Goal: Entertainment & Leisure: Consume media (video, audio)

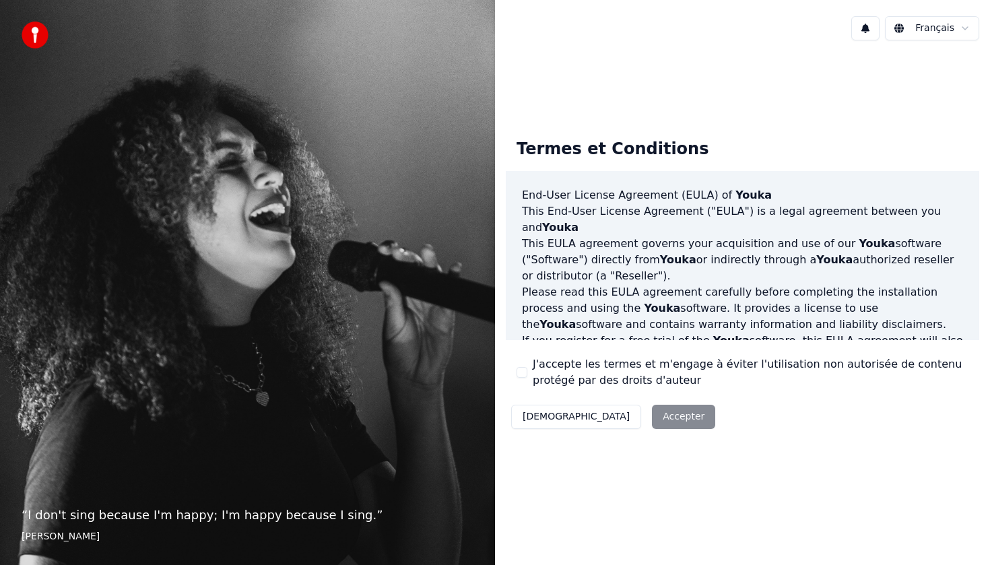
click at [517, 375] on button "J'accepte les termes et m'engage à éviter l'utilisation non autorisée de conten…" at bounding box center [521, 372] width 11 height 11
click at [652, 423] on button "Accepter" at bounding box center [683, 417] width 63 height 24
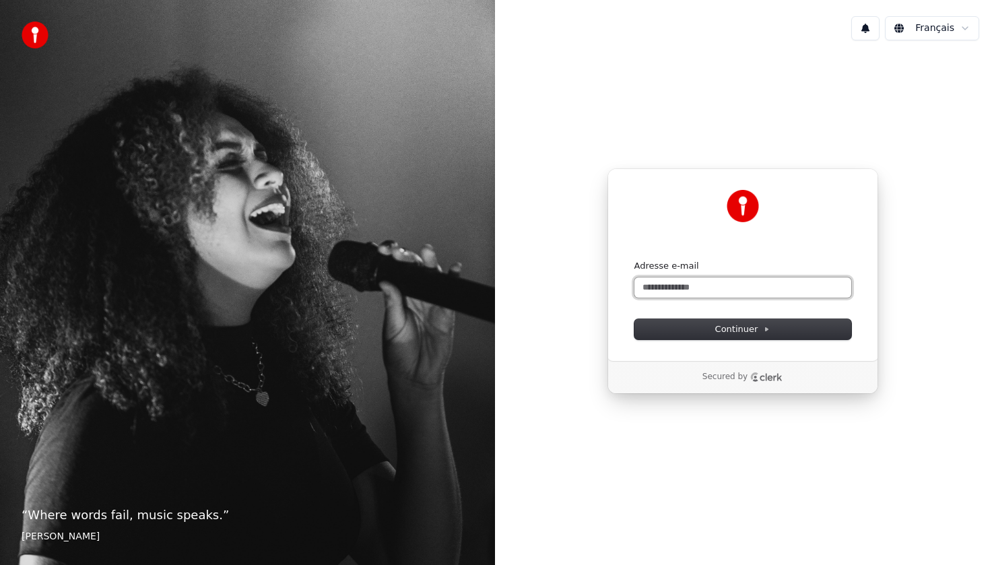
click at [695, 283] on input "Adresse e-mail" at bounding box center [742, 287] width 217 height 20
click at [726, 331] on span "Continuer" at bounding box center [742, 329] width 55 height 12
type input "**********"
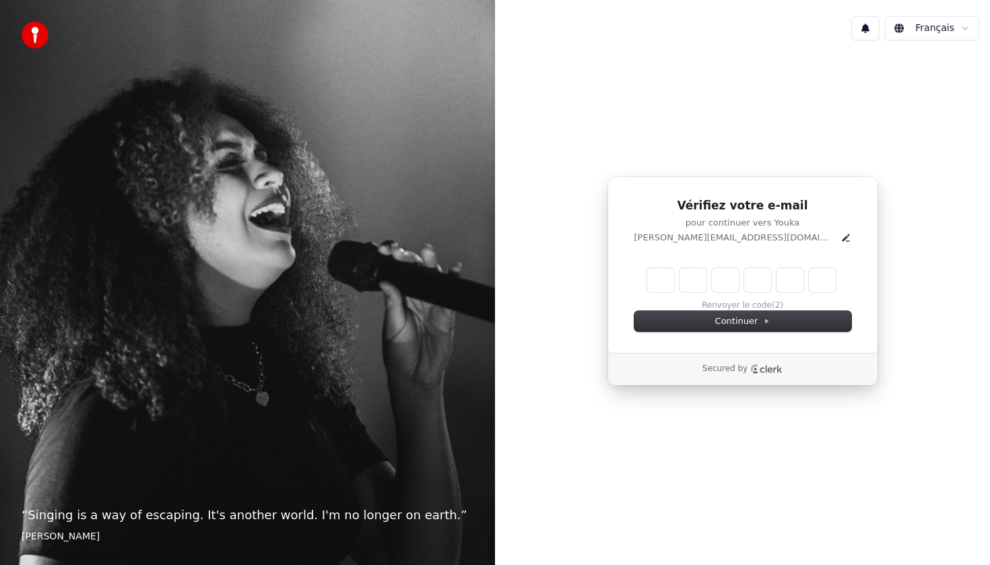
type input "******"
type input "*"
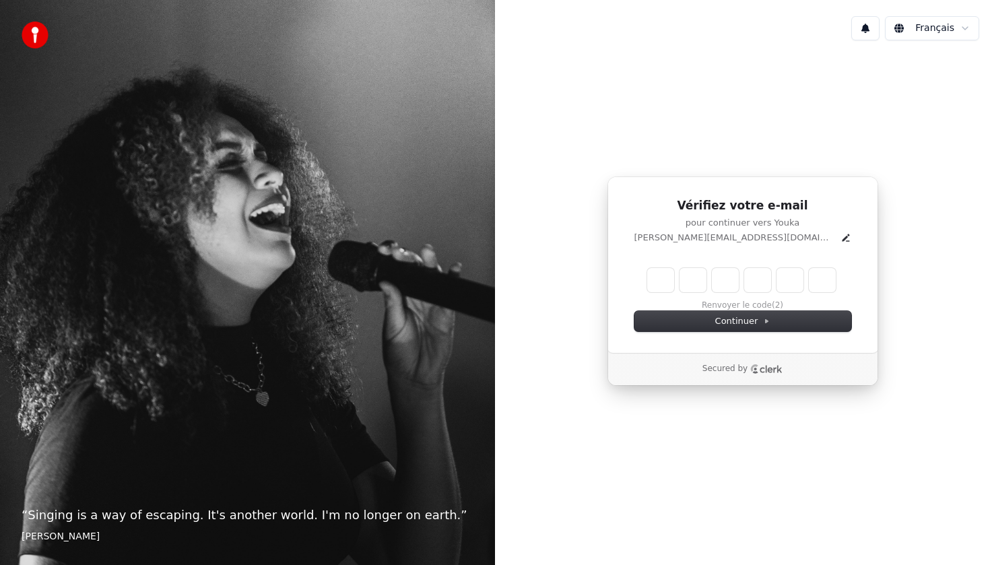
type input "*"
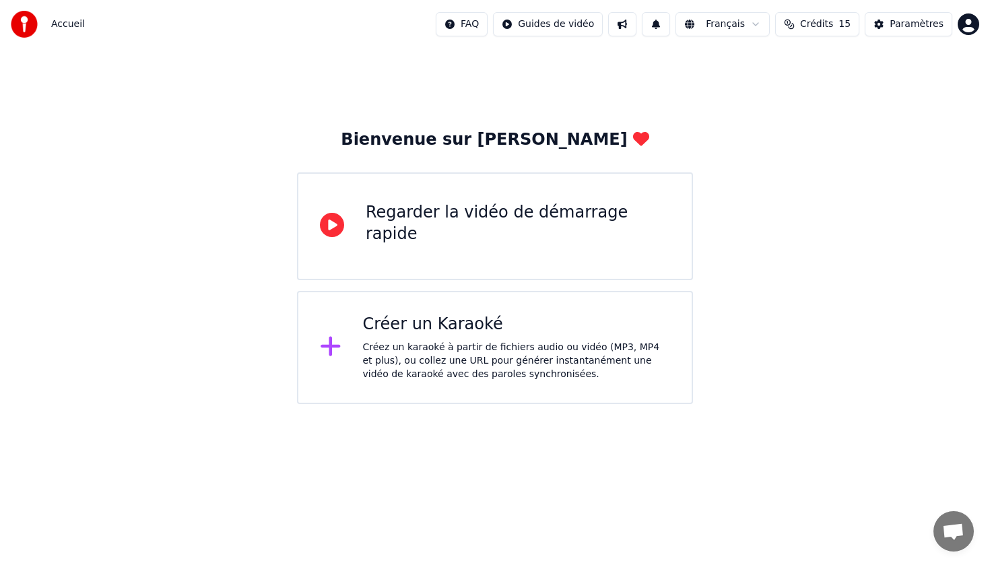
click at [438, 347] on div "Créez un karaoké à partir de fichiers audio ou vidéo (MP3, MP4 et plus), ou col…" at bounding box center [517, 361] width 308 height 40
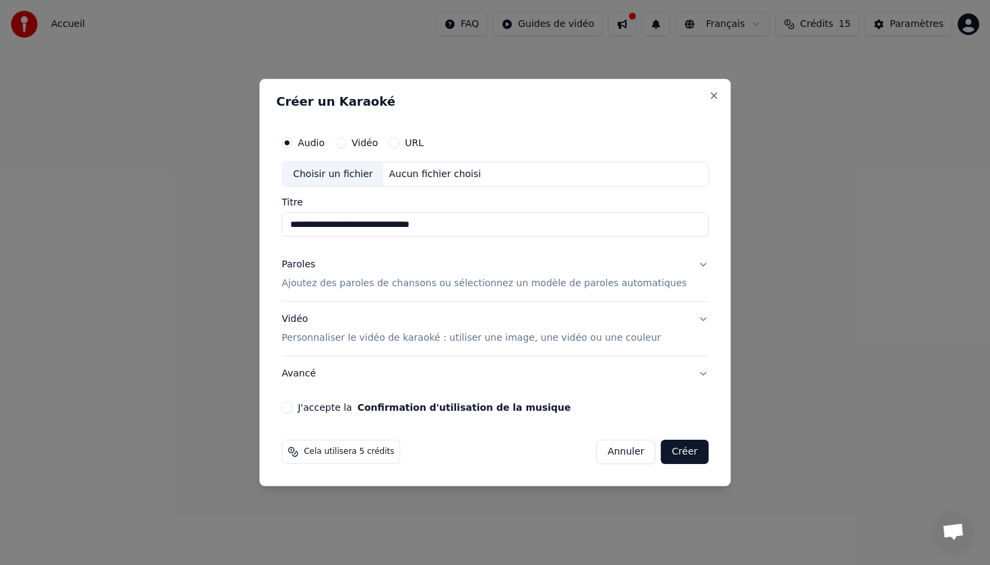
type input "**********"
click at [518, 281] on p "Ajoutez des paroles de chansons ou sélectionnez un modèle de paroles automatiqu…" at bounding box center [483, 283] width 405 height 13
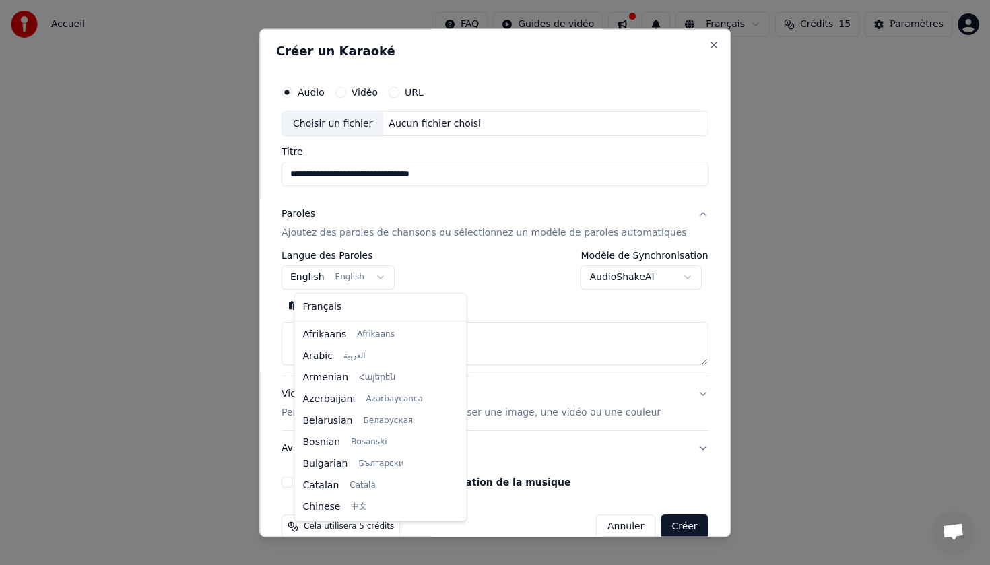
click at [389, 278] on body "**********" at bounding box center [495, 202] width 990 height 404
select select "**"
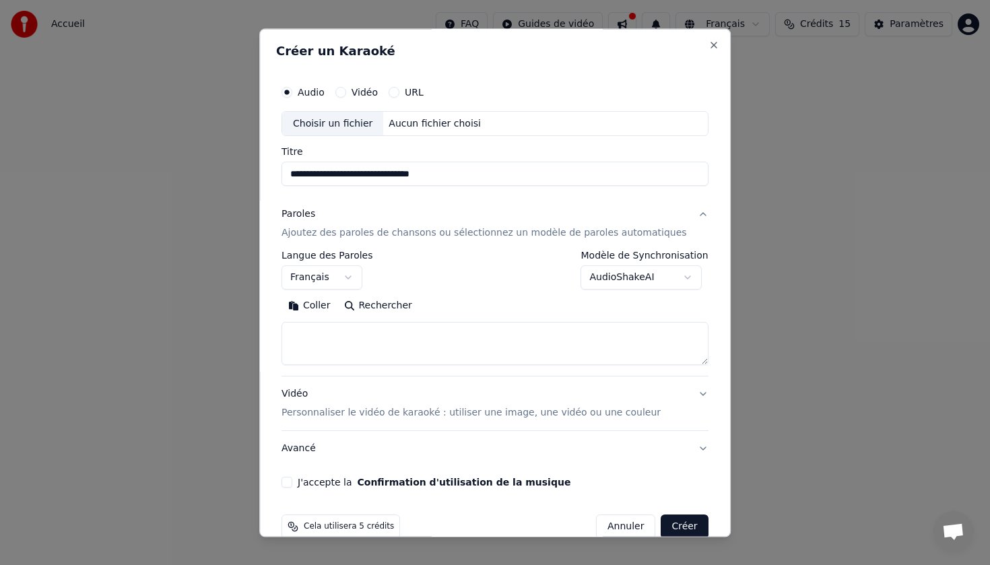
click at [684, 275] on body "**********" at bounding box center [495, 202] width 990 height 404
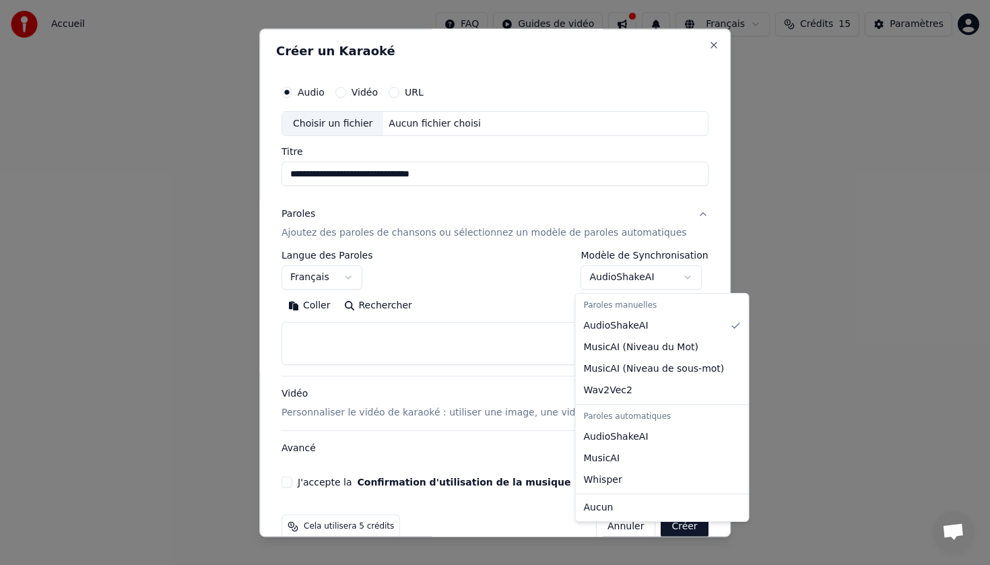
click at [442, 343] on body "**********" at bounding box center [495, 202] width 990 height 404
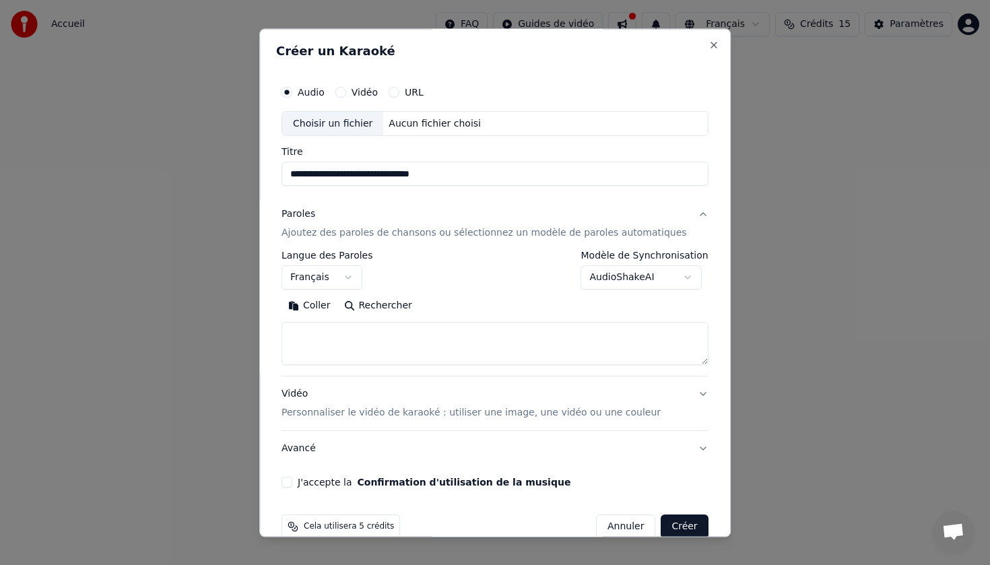
click at [389, 308] on button "Rechercher" at bounding box center [377, 307] width 81 height 22
click at [388, 331] on textarea at bounding box center [494, 343] width 427 height 43
paste textarea "**********"
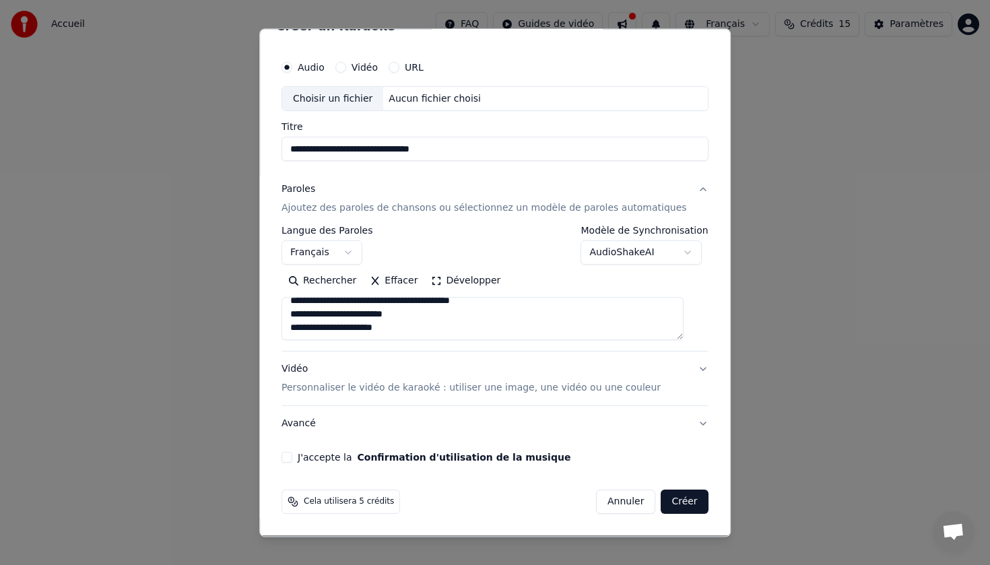
type textarea "**********"
click at [347, 99] on div "Choisir un fichier" at bounding box center [332, 99] width 101 height 24
click at [524, 388] on p "Personnaliser le vidéo de karaoké : utiliser une image, une vidéo ou une couleur" at bounding box center [470, 388] width 379 height 13
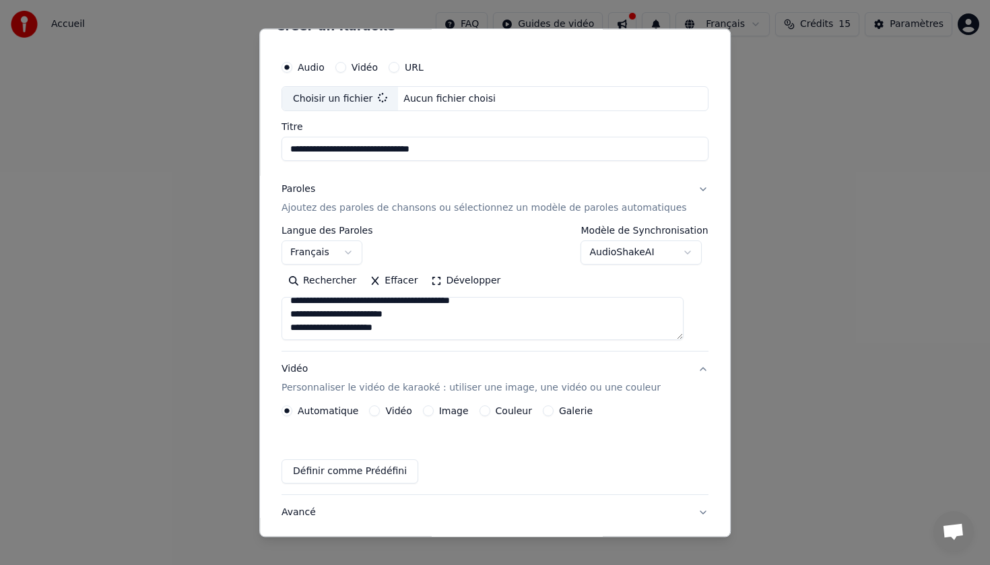
scroll to position [0, 0]
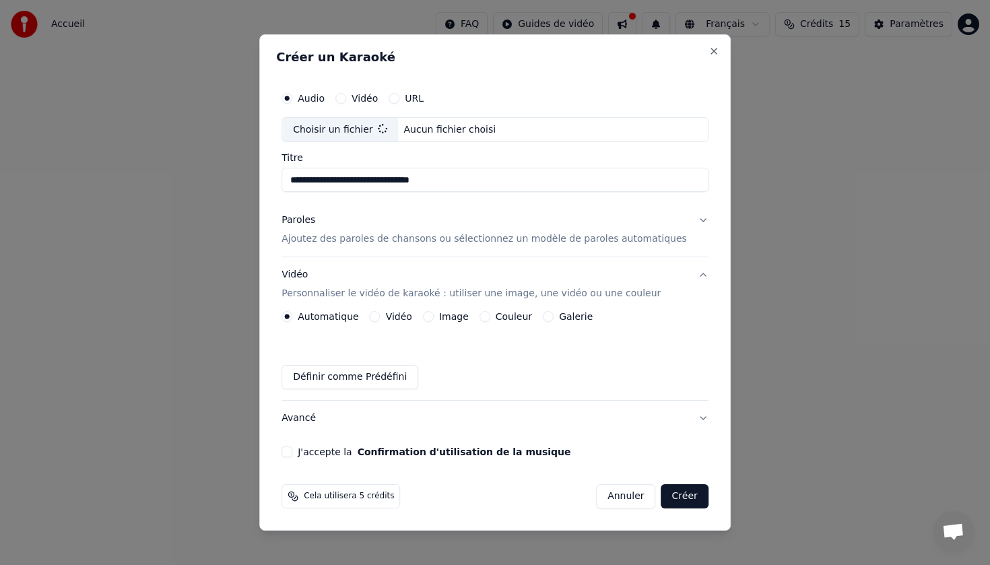
type input "**********"
click at [434, 316] on button "Image" at bounding box center [428, 316] width 11 height 11
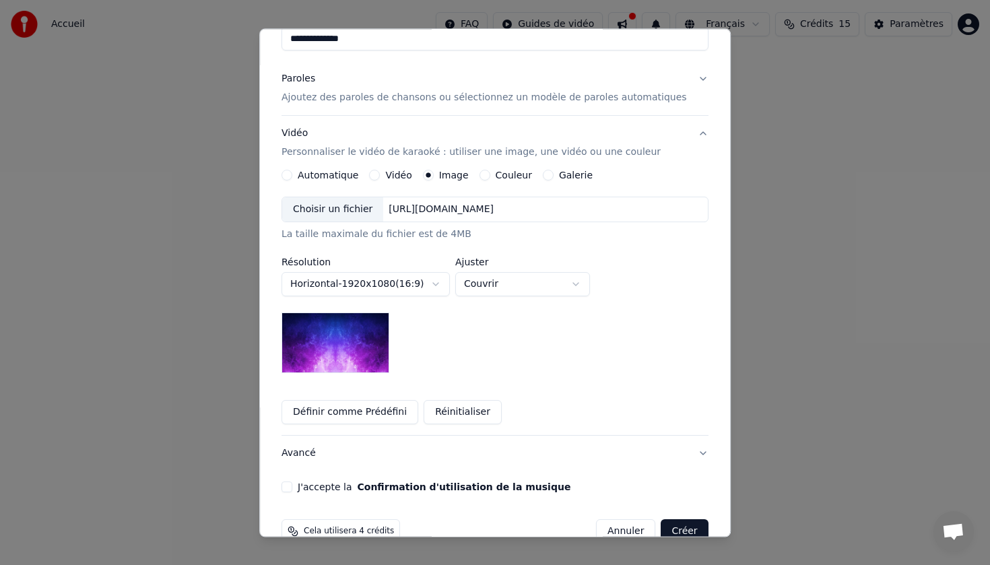
scroll to position [135, 0]
click at [363, 215] on div "Choisir un fichier" at bounding box center [332, 211] width 101 height 24
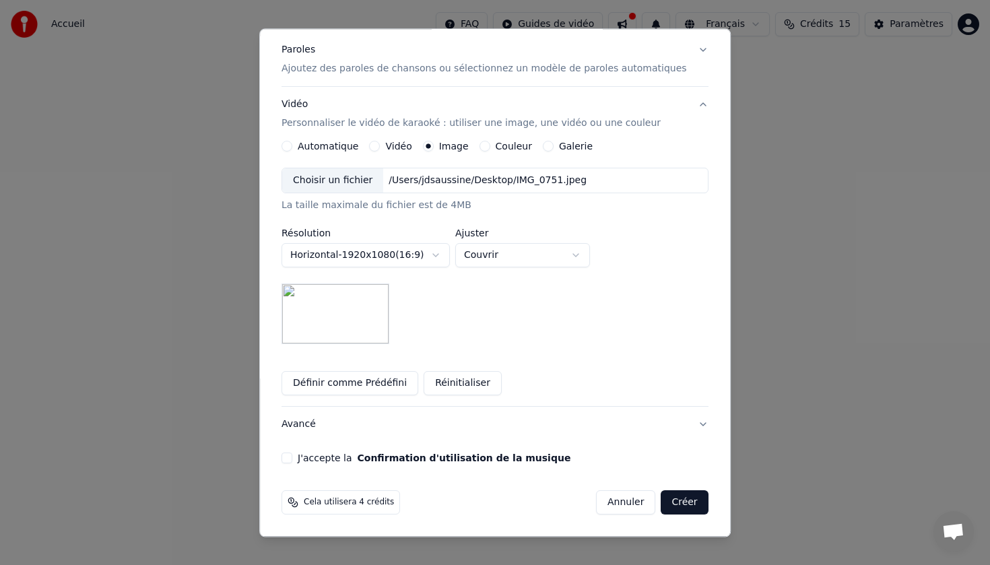
scroll to position [165, 0]
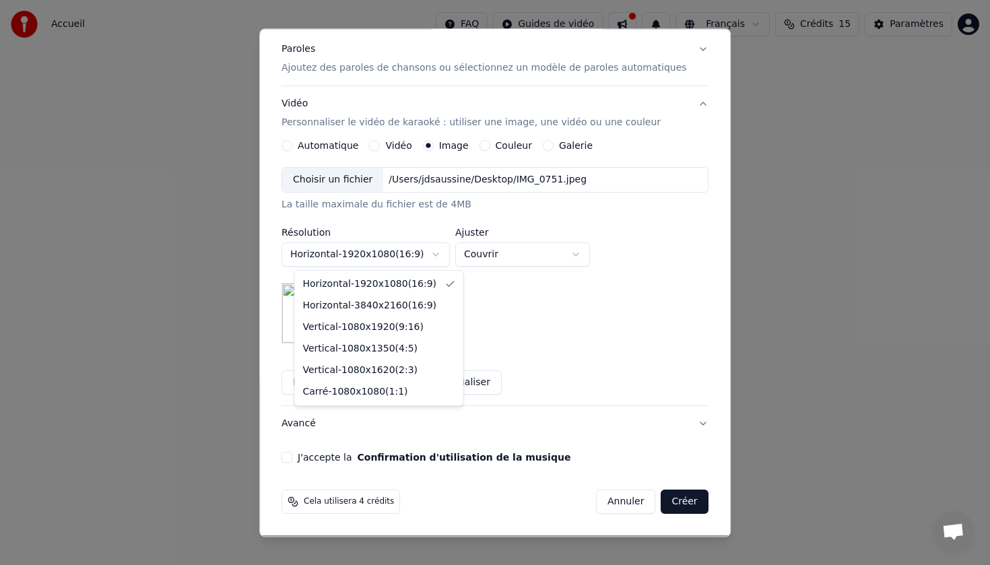
click at [446, 252] on body "**********" at bounding box center [495, 202] width 990 height 404
select select "*********"
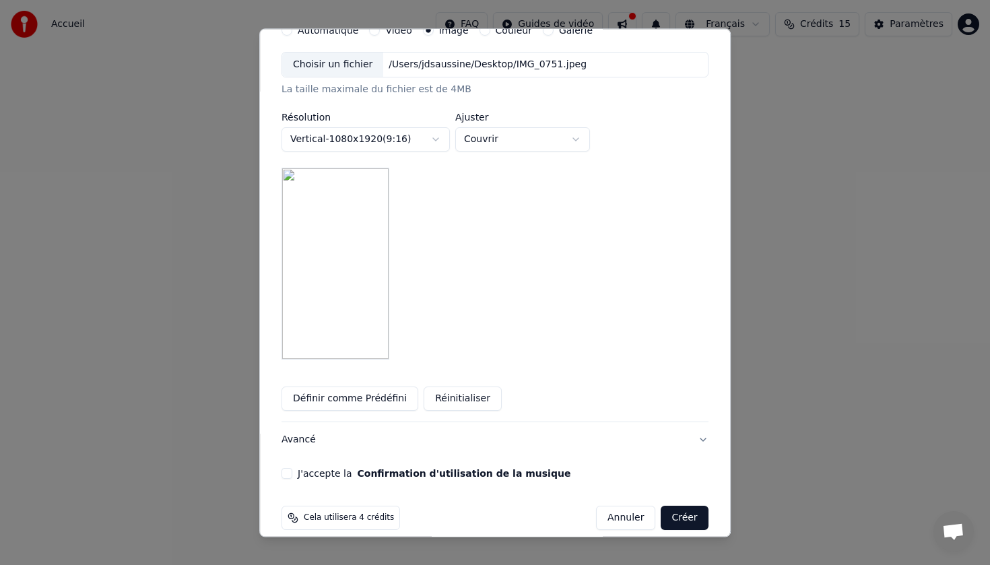
scroll to position [296, 0]
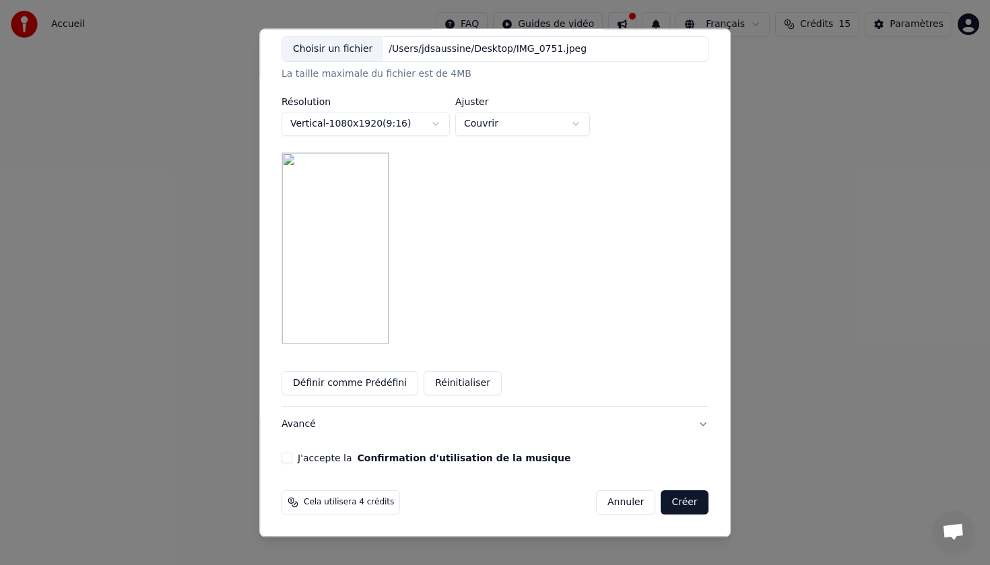
click at [292, 461] on button "J'accepte la Confirmation d'utilisation de la musique" at bounding box center [286, 457] width 11 height 11
click at [671, 500] on button "Créer" at bounding box center [684, 502] width 47 height 24
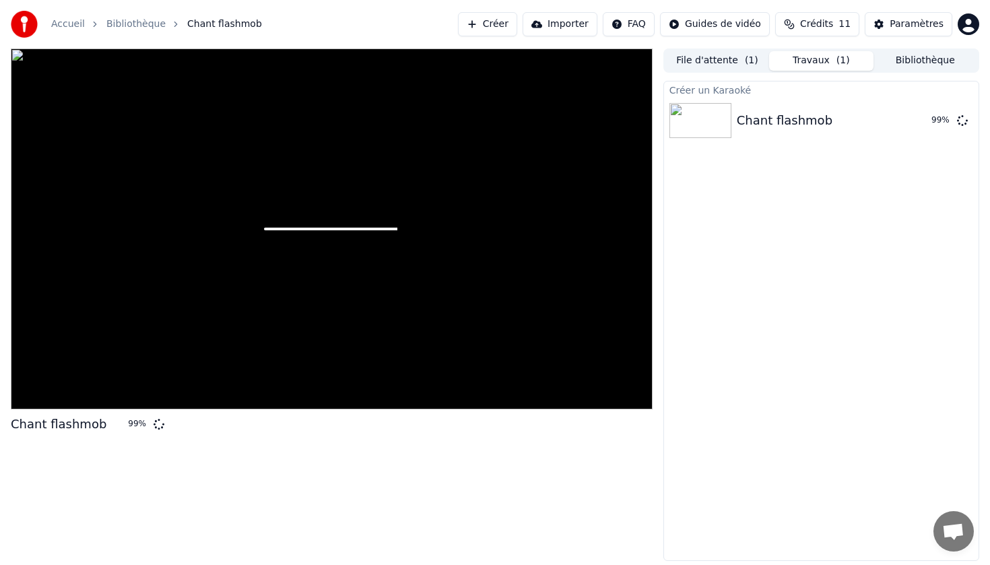
click at [726, 64] on button "File d'attente ( 1 )" at bounding box center [717, 61] width 104 height 20
click at [808, 55] on button "Travaux ( 1 )" at bounding box center [821, 61] width 104 height 20
click at [920, 59] on button "Bibliothèque" at bounding box center [925, 61] width 104 height 20
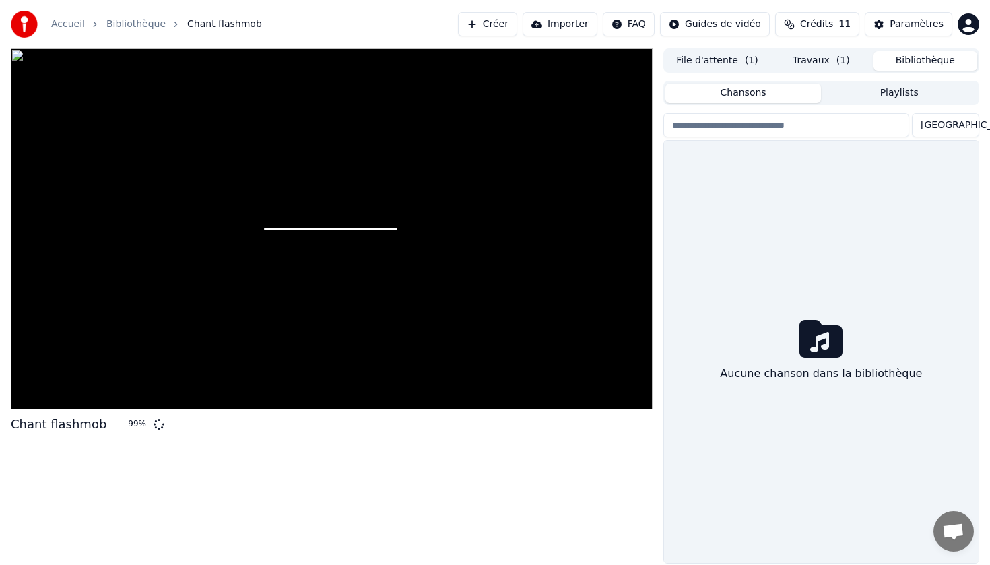
click at [706, 62] on button "File d'attente ( 1 )" at bounding box center [717, 61] width 104 height 20
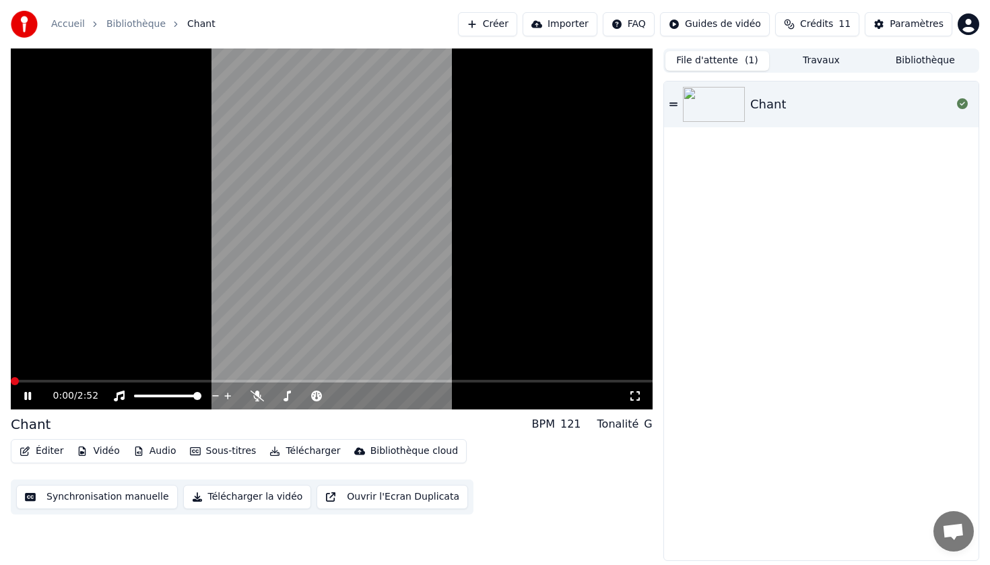
click at [26, 393] on icon at bounding box center [27, 396] width 7 height 8
click at [27, 397] on icon at bounding box center [28, 395] width 8 height 9
click at [772, 96] on div "Chant" at bounding box center [768, 104] width 36 height 19
click at [131, 496] on button "Synchronisation manuelle" at bounding box center [97, 497] width 162 height 24
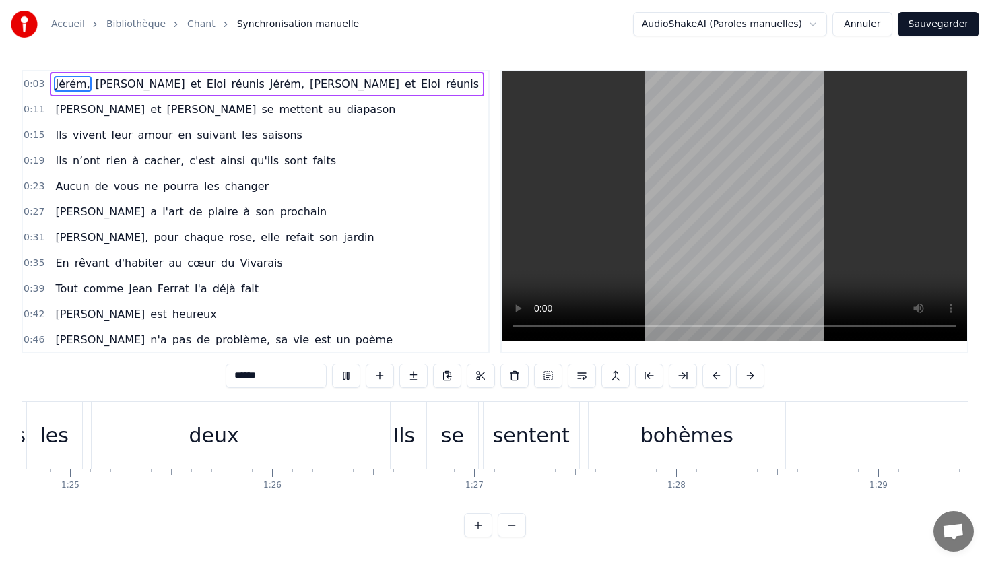
scroll to position [0, 17176]
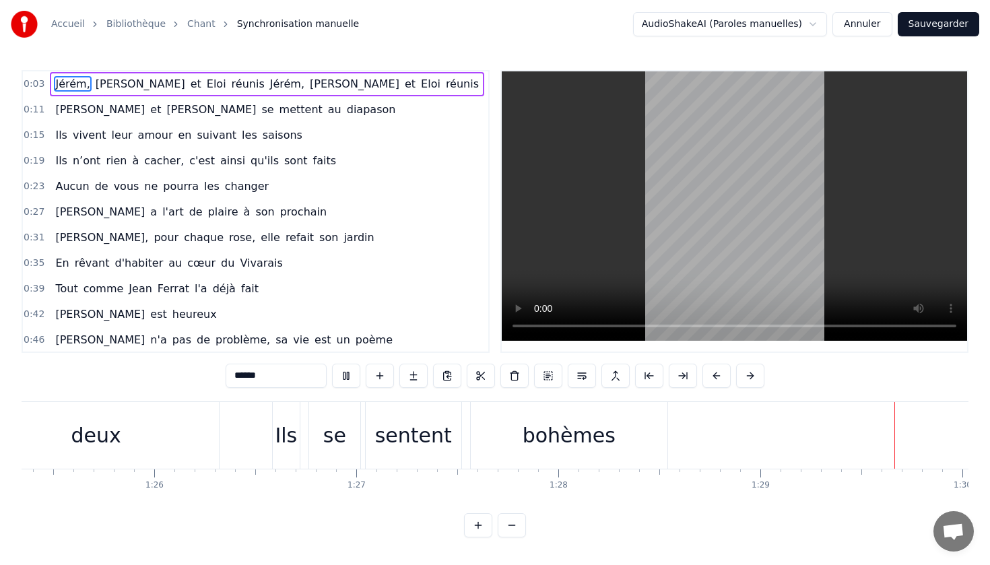
click at [937, 25] on button "Sauvegarder" at bounding box center [937, 24] width 81 height 24
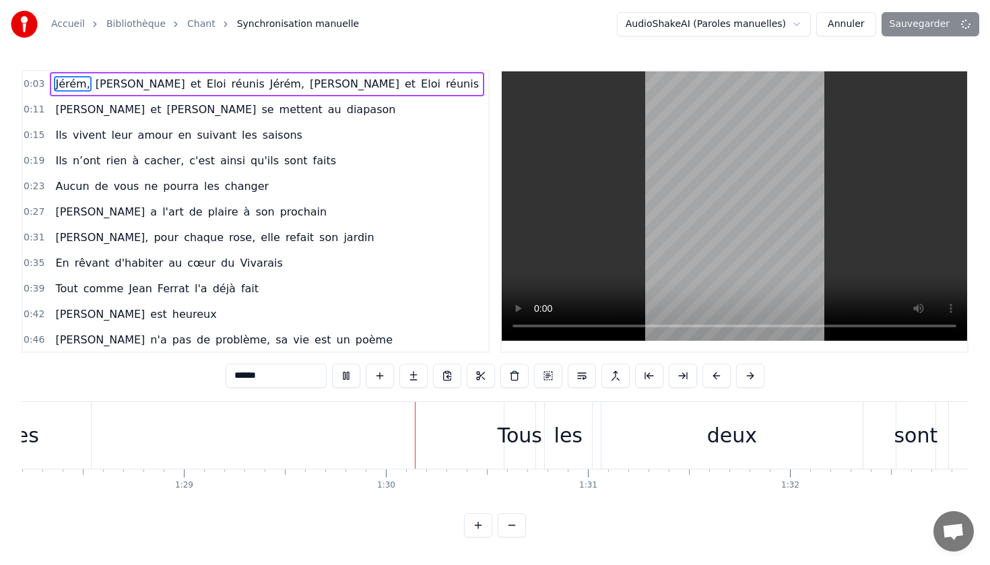
scroll to position [0, 18006]
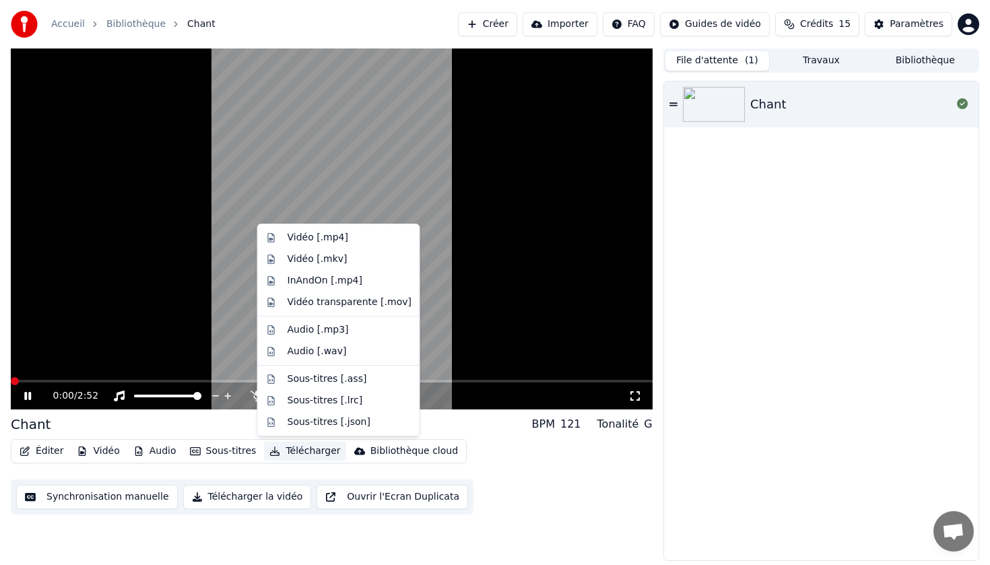
click at [316, 452] on button "Télécharger" at bounding box center [304, 451] width 81 height 19
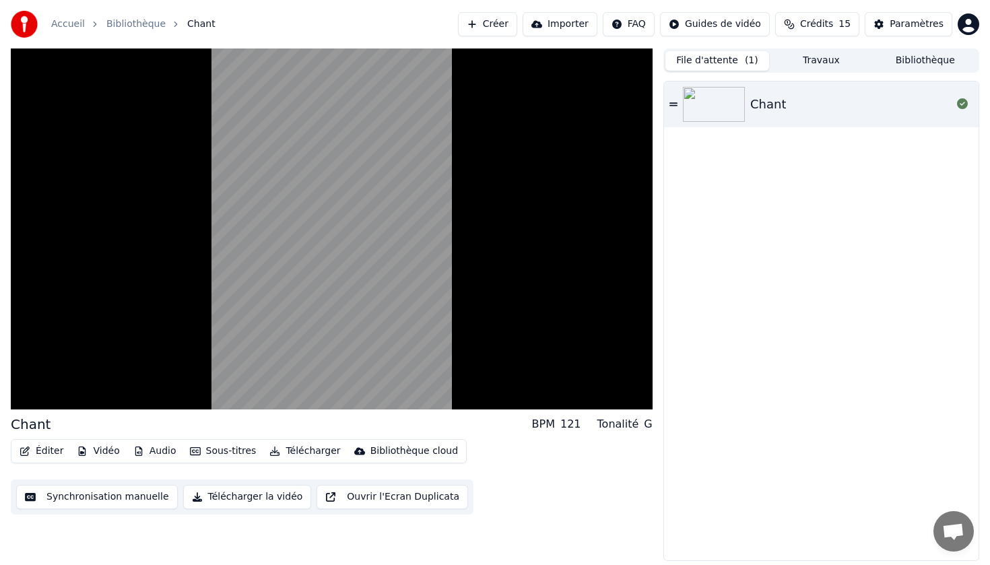
click at [533, 443] on div "Éditer Vidéo Audio Sous-titres Télécharger Bibliothèque cloud Synchronisation m…" at bounding box center [332, 476] width 642 height 75
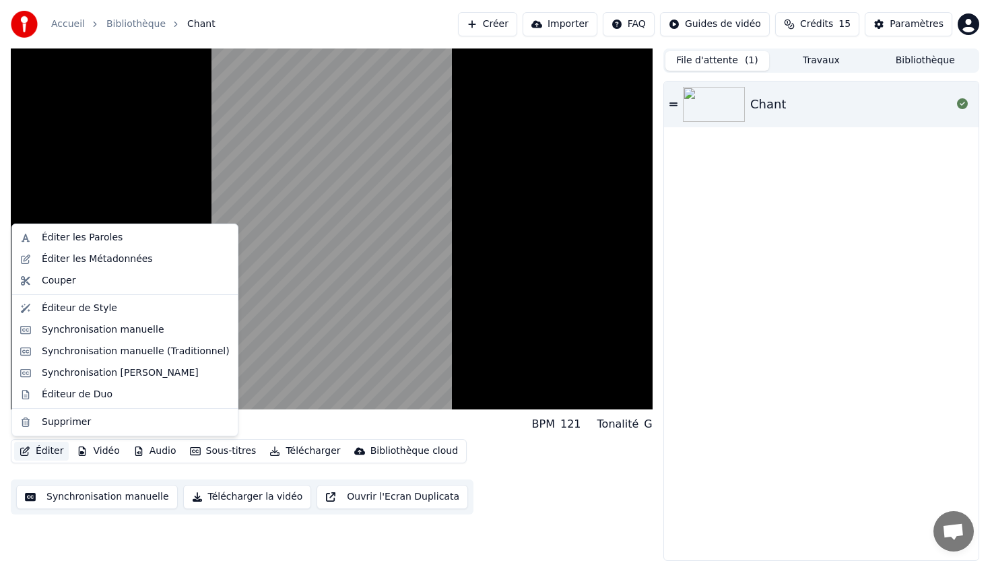
click at [49, 448] on button "Éditer" at bounding box center [41, 451] width 55 height 19
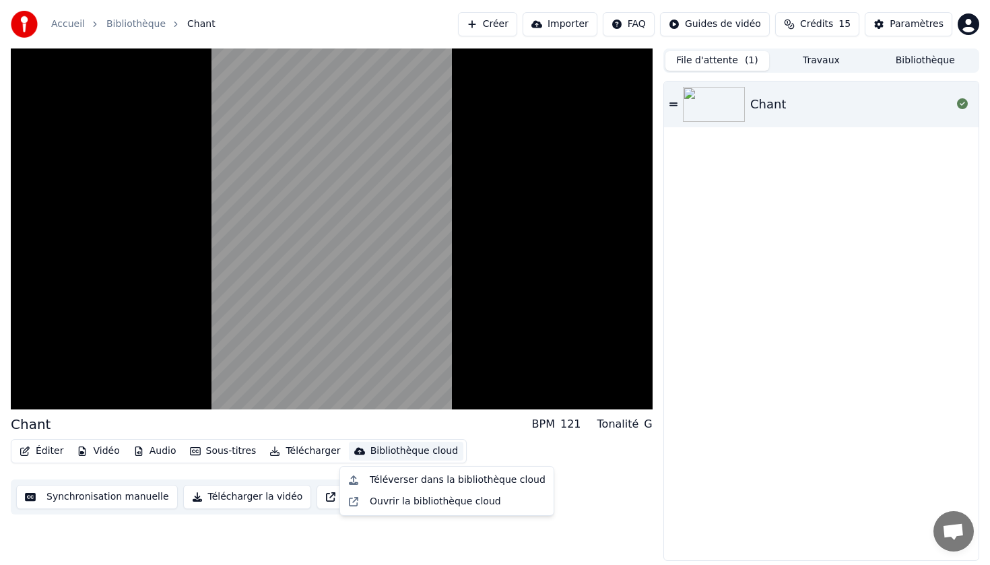
click at [705, 462] on div "Chant" at bounding box center [821, 320] width 314 height 479
click at [252, 496] on button "Télécharger la vidéo" at bounding box center [247, 497] width 129 height 24
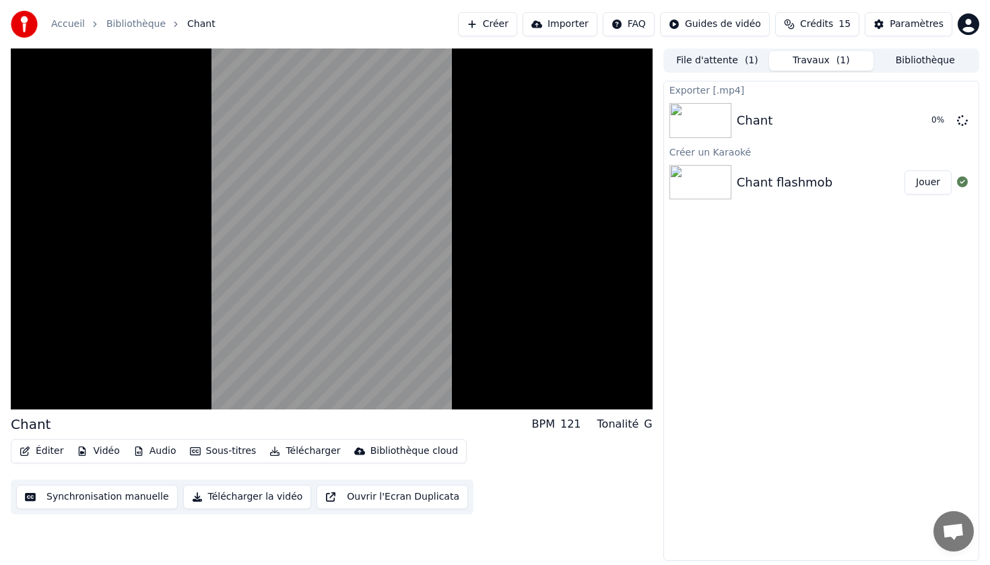
click at [926, 182] on button "Jouer" at bounding box center [927, 182] width 47 height 24
click at [914, 58] on button "Bibliothèque" at bounding box center [925, 61] width 104 height 20
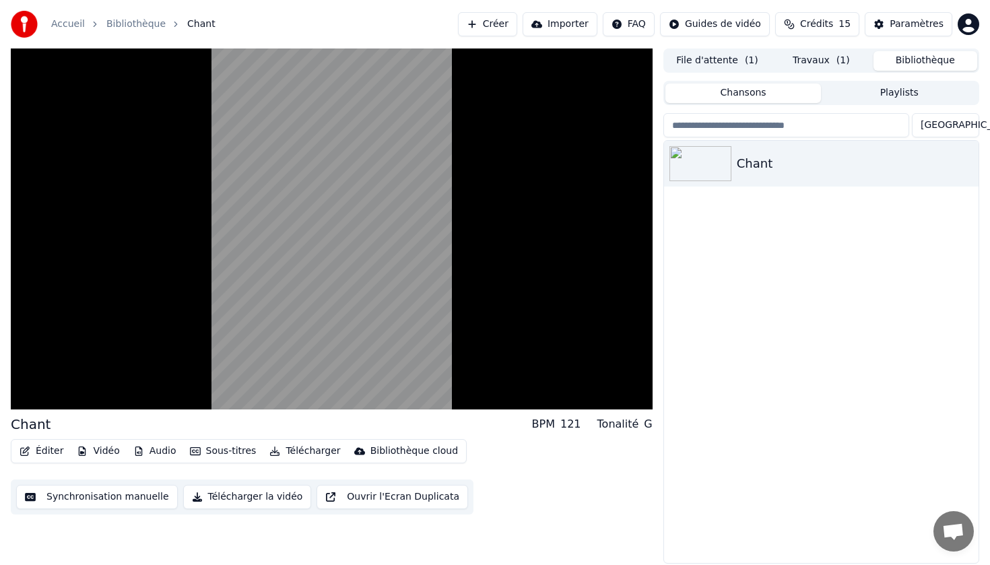
click at [721, 61] on button "File d'attente ( 1 )" at bounding box center [717, 61] width 104 height 20
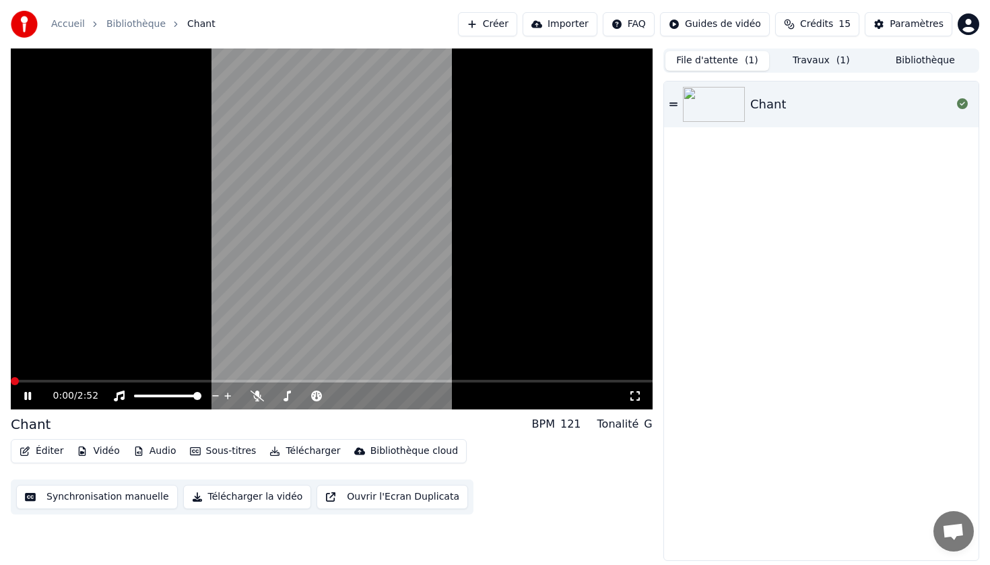
click at [29, 392] on icon at bounding box center [27, 396] width 7 height 8
click at [148, 497] on button "Synchronisation manuelle" at bounding box center [97, 497] width 162 height 24
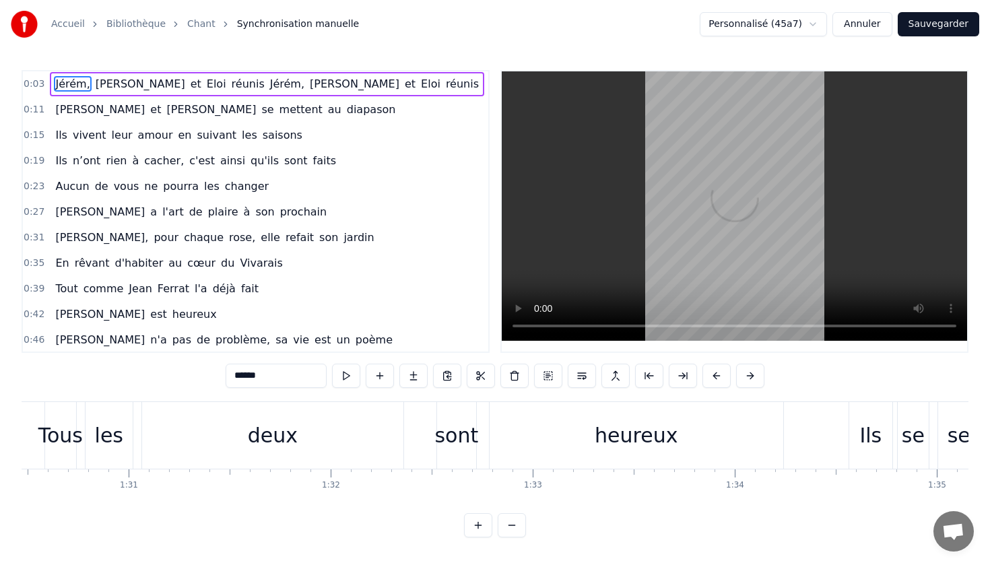
scroll to position [0, 684]
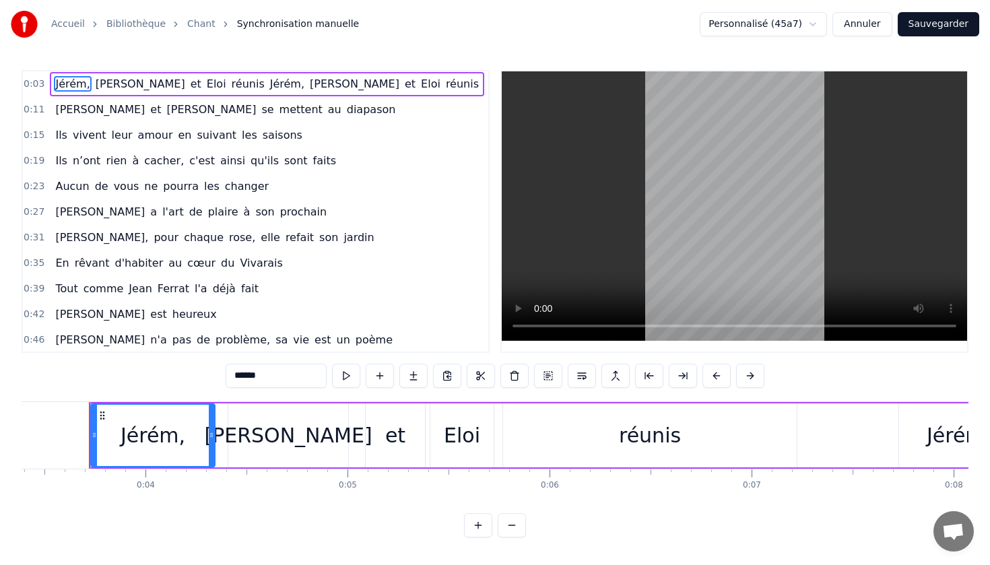
click at [817, 26] on html "Accueil Bibliothèque Chant Synchronisation manuelle Personnalisé (45a7) Annuler…" at bounding box center [495, 279] width 990 height 559
click at [456, 59] on html "Accueil Bibliothèque Chant Synchronisation manuelle Personnalisé (45a7) Annuler…" at bounding box center [495, 279] width 990 height 559
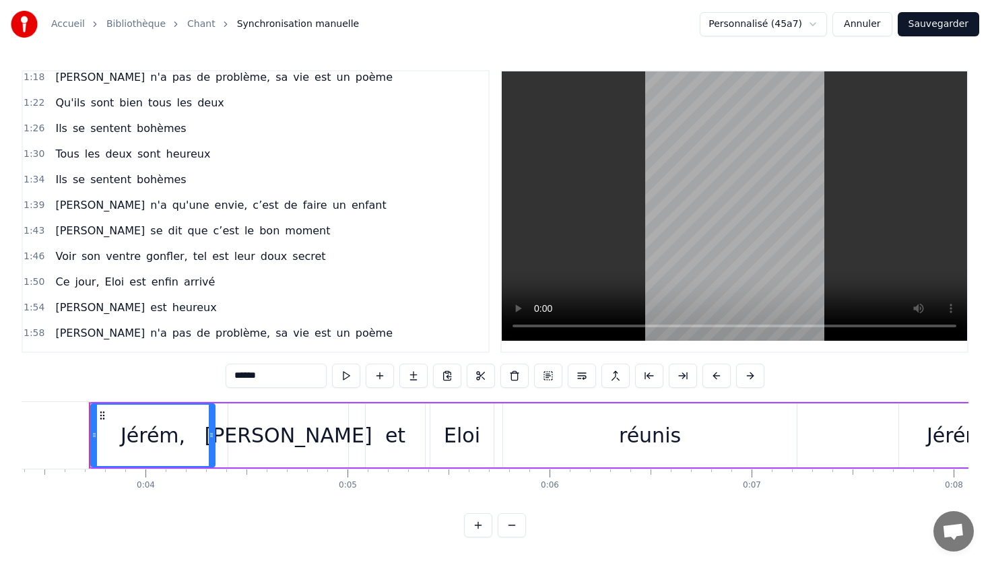
scroll to position [0, 0]
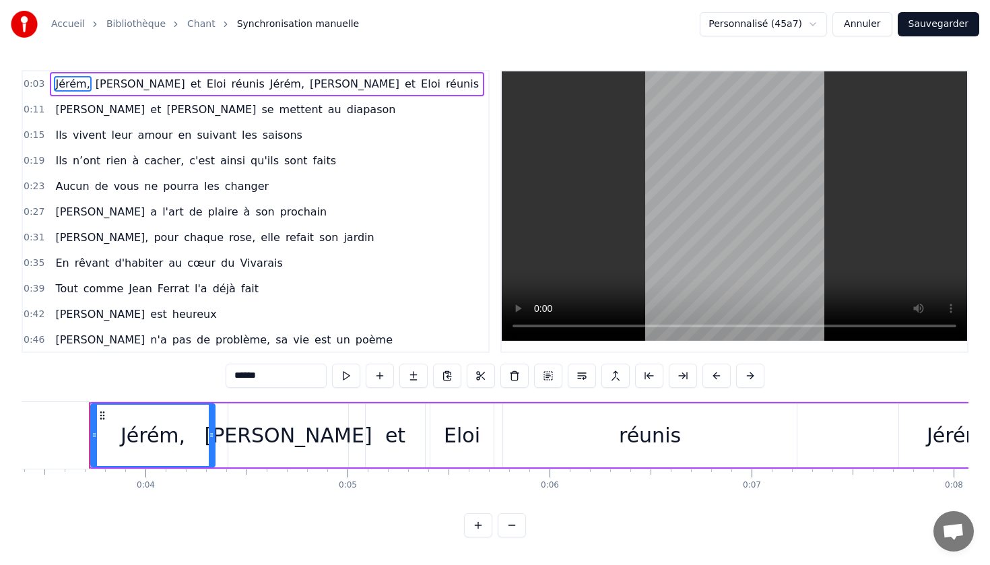
click at [296, 112] on div "0:11 [PERSON_NAME] et [PERSON_NAME] se mettent au diapason" at bounding box center [255, 110] width 465 height 26
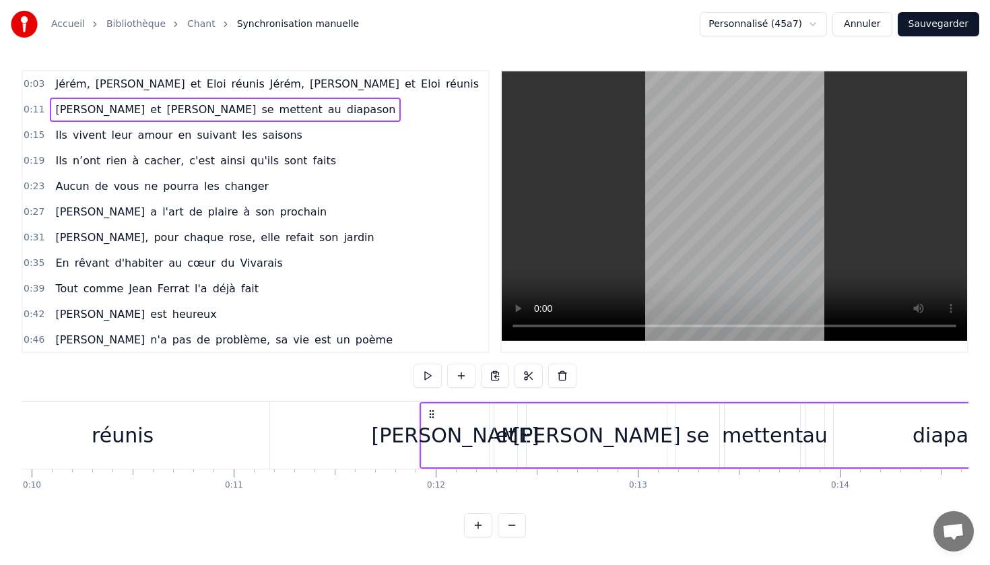
scroll to position [0, 2340]
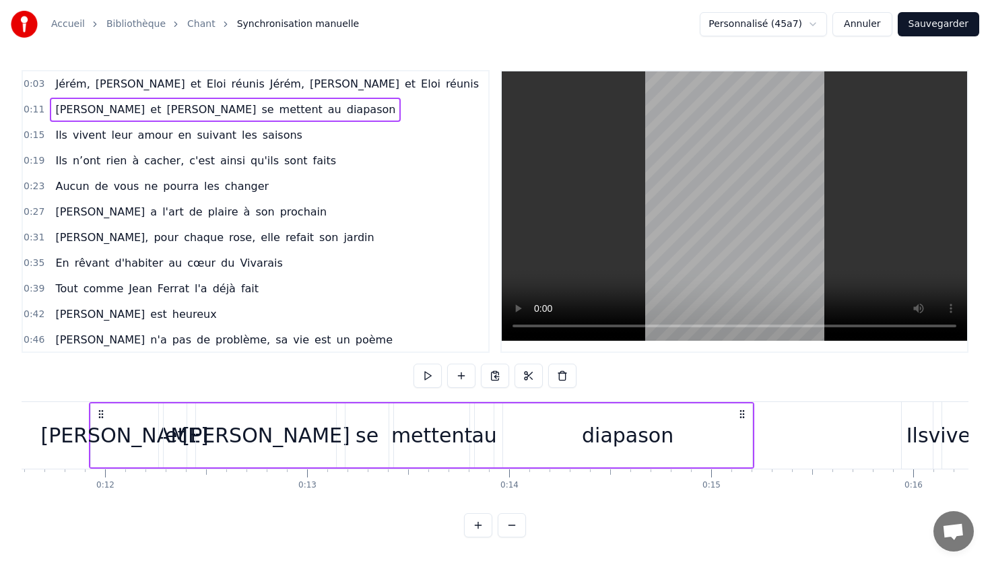
click at [444, 85] on span "réunis" at bounding box center [462, 83] width 36 height 15
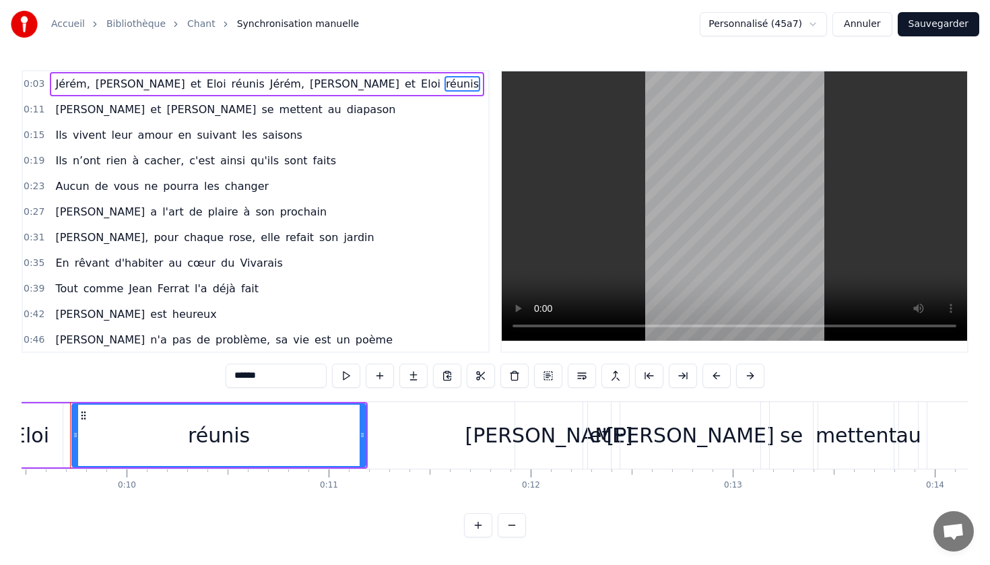
scroll to position [0, 1896]
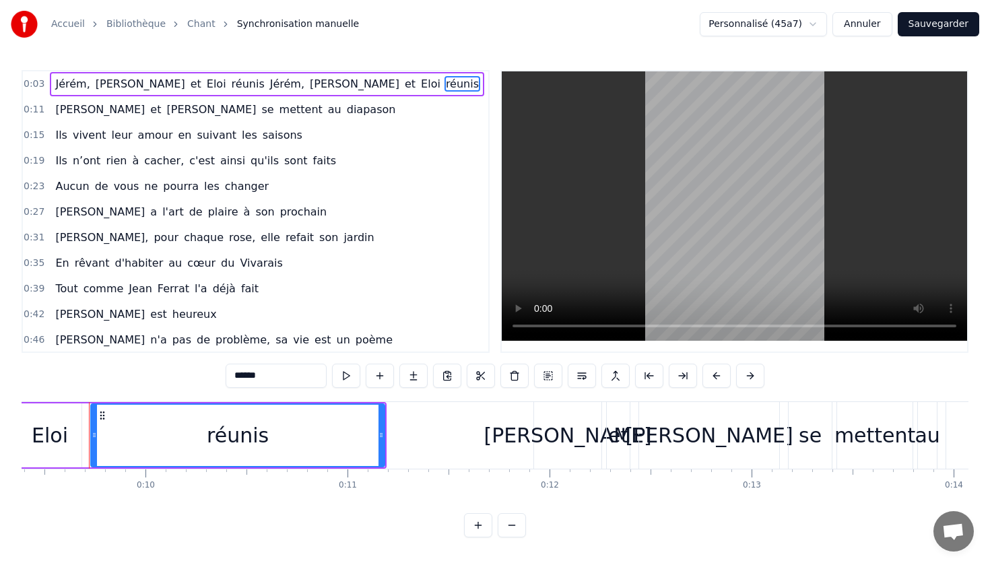
click at [75, 88] on span "Jérém," at bounding box center [72, 83] width 37 height 15
type input "******"
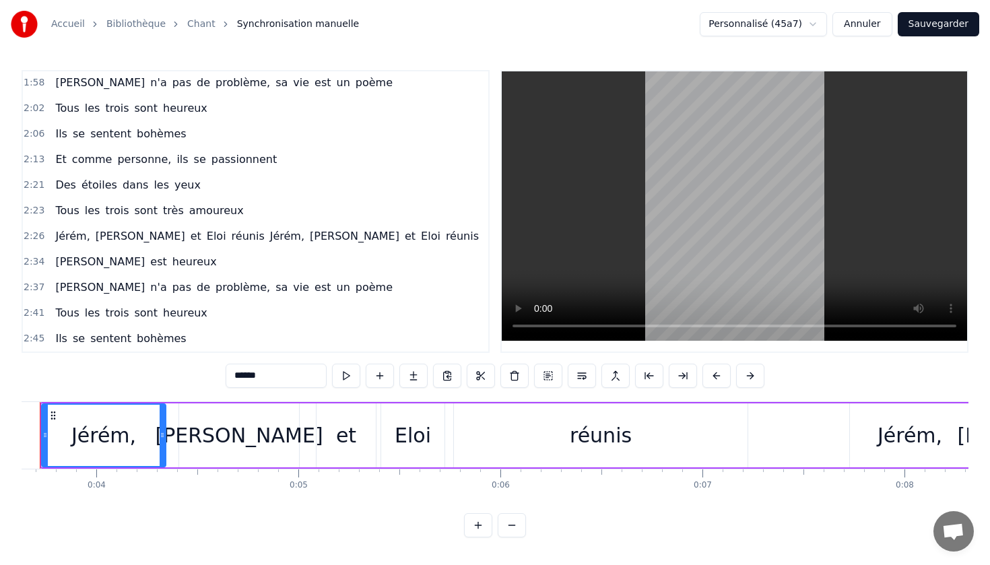
scroll to position [0, 684]
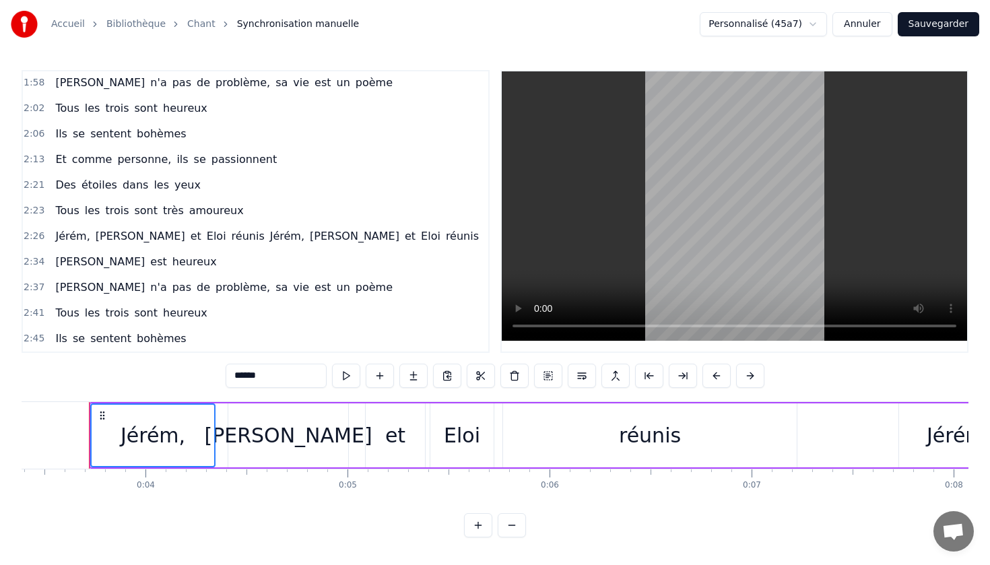
click at [173, 343] on span "bohèmes" at bounding box center [161, 338] width 53 height 15
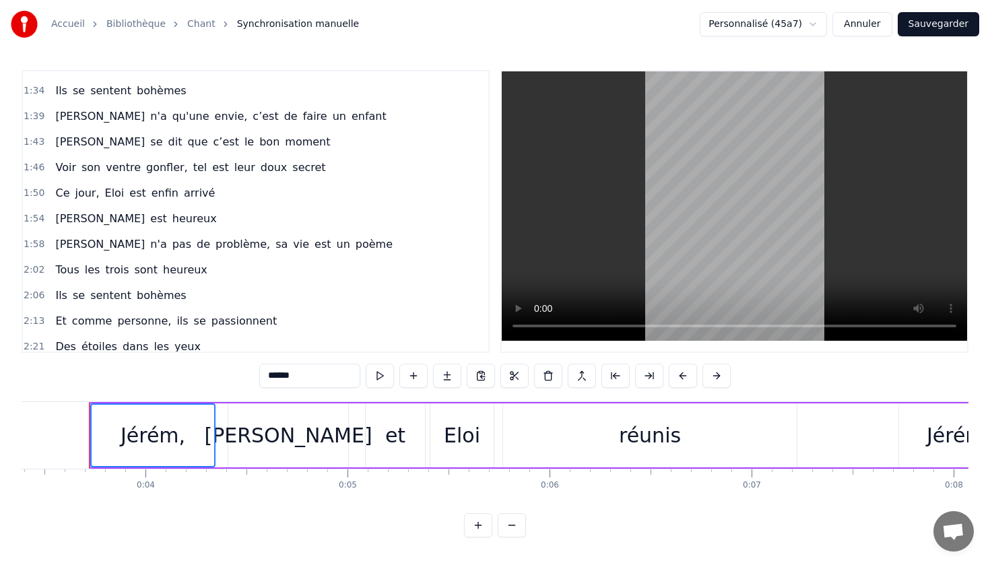
scroll to position [718, 0]
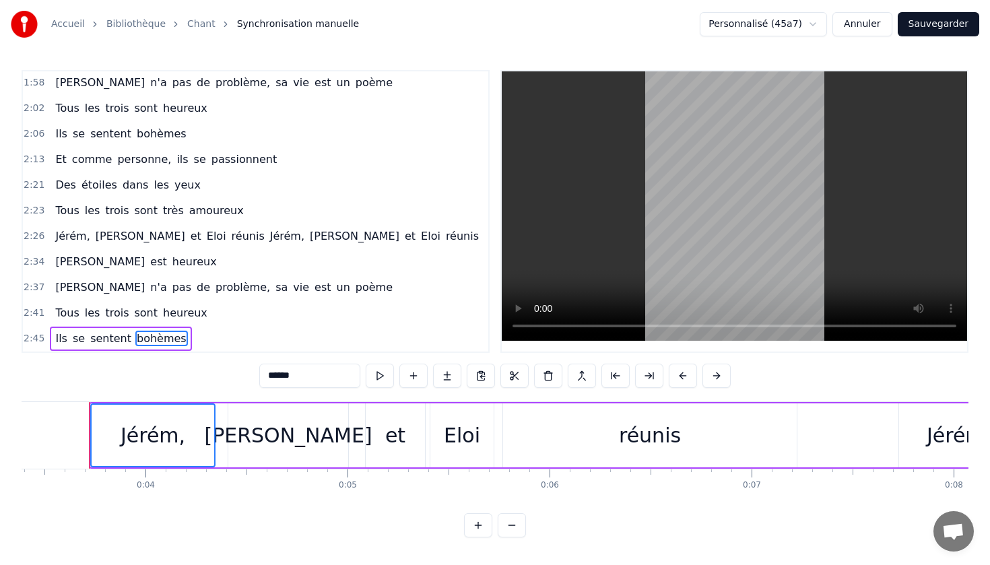
click at [866, 30] on button "Annuler" at bounding box center [861, 24] width 59 height 24
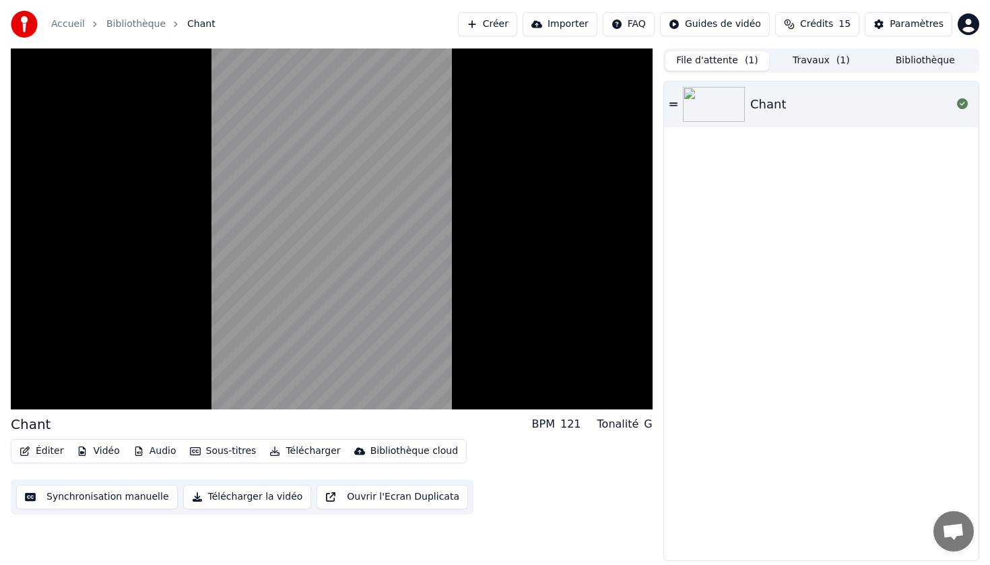
click at [819, 61] on button "Travaux ( 1 )" at bounding box center [821, 61] width 104 height 20
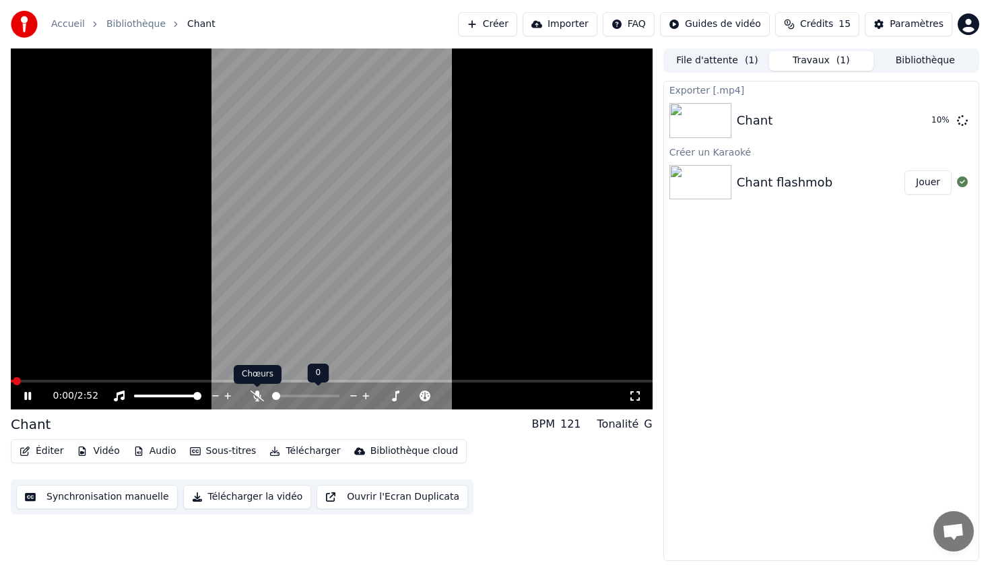
click at [259, 396] on icon at bounding box center [256, 395] width 13 height 11
click at [0, 388] on div "0:00 / 2:52 Chant BPM 121 Tonalité G Éditer Vidéo Audio Sous-titres Télécharger…" at bounding box center [495, 304] width 990 height 512
click at [30, 395] on icon at bounding box center [27, 396] width 7 height 8
click at [29, 395] on icon at bounding box center [28, 395] width 8 height 9
click at [29, 395] on icon at bounding box center [27, 396] width 7 height 8
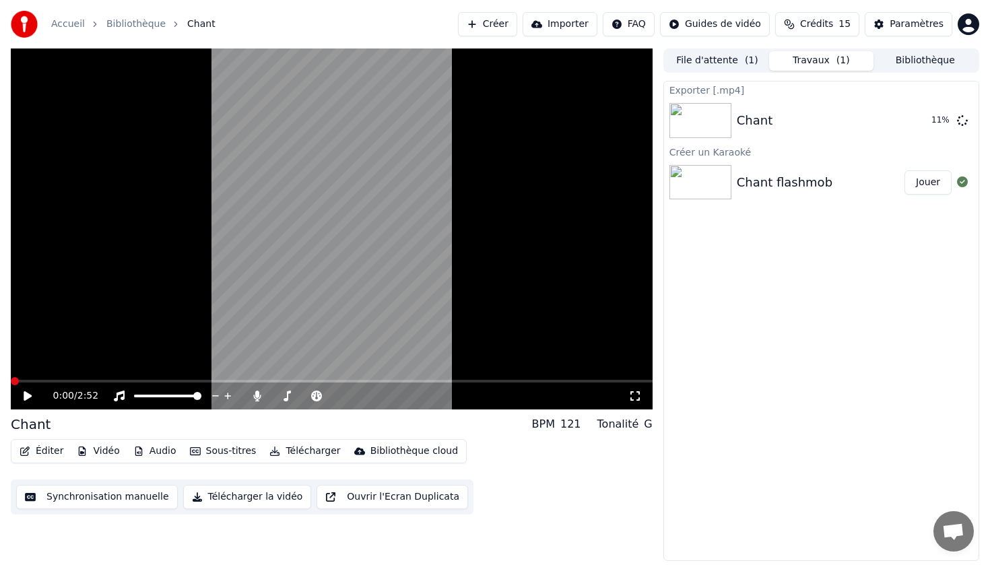
click at [234, 450] on button "Sous-titres" at bounding box center [222, 451] width 77 height 19
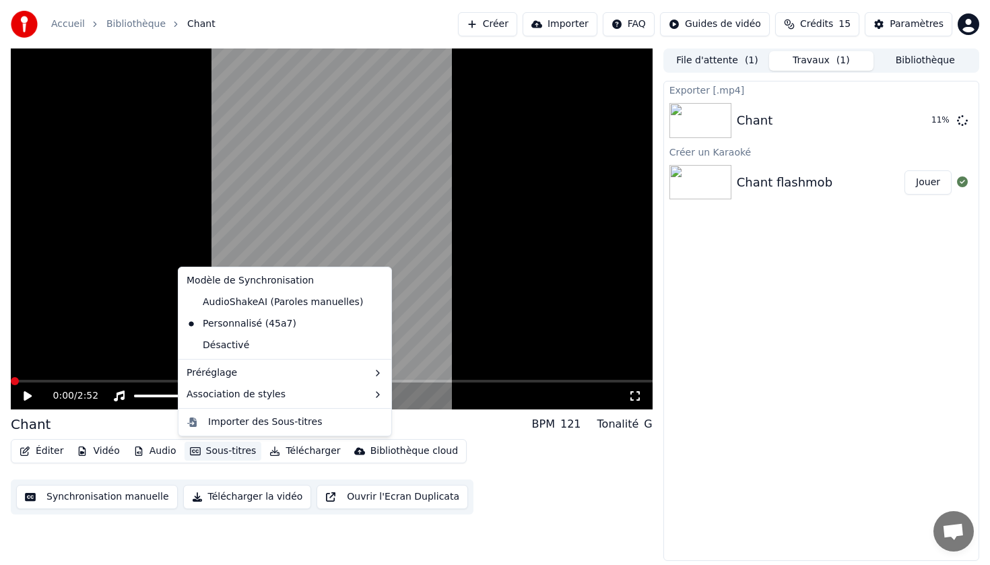
click at [234, 450] on button "Sous-titres" at bounding box center [222, 451] width 77 height 19
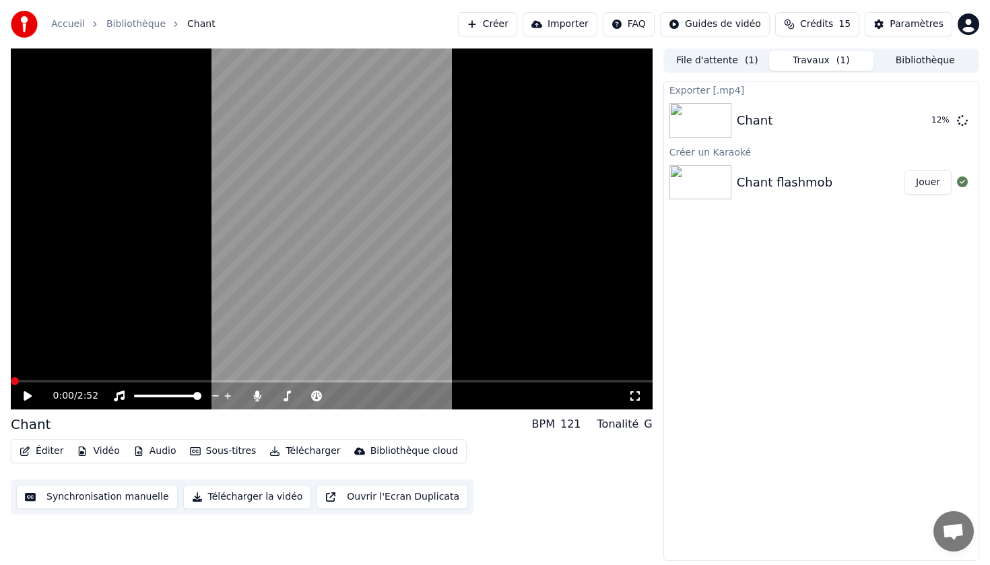
click at [27, 395] on icon at bounding box center [28, 395] width 8 height 9
click at [14, 380] on span at bounding box center [116, 381] width 211 height 3
click at [11, 383] on span at bounding box center [15, 381] width 8 height 8
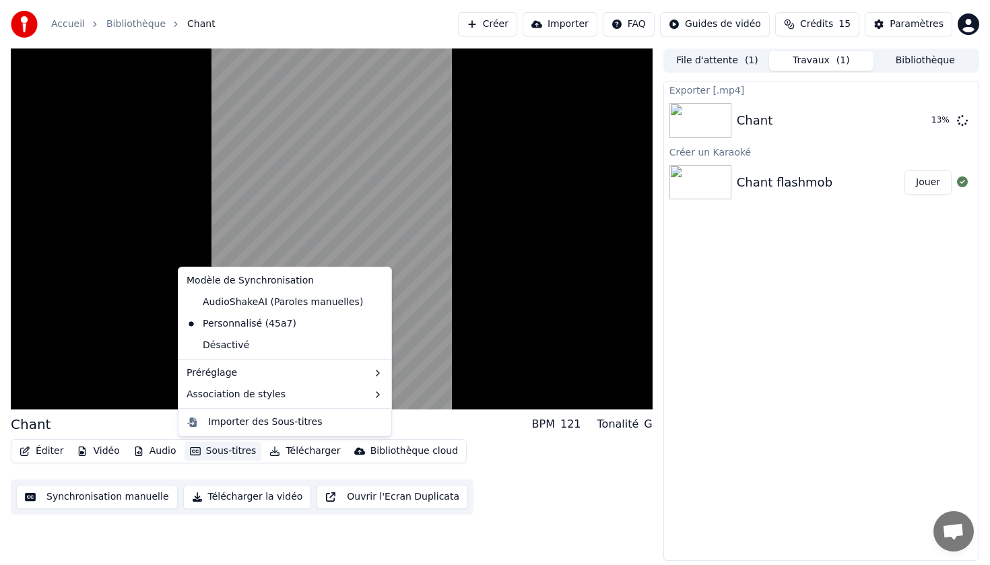
click at [233, 451] on button "Sous-titres" at bounding box center [222, 451] width 77 height 19
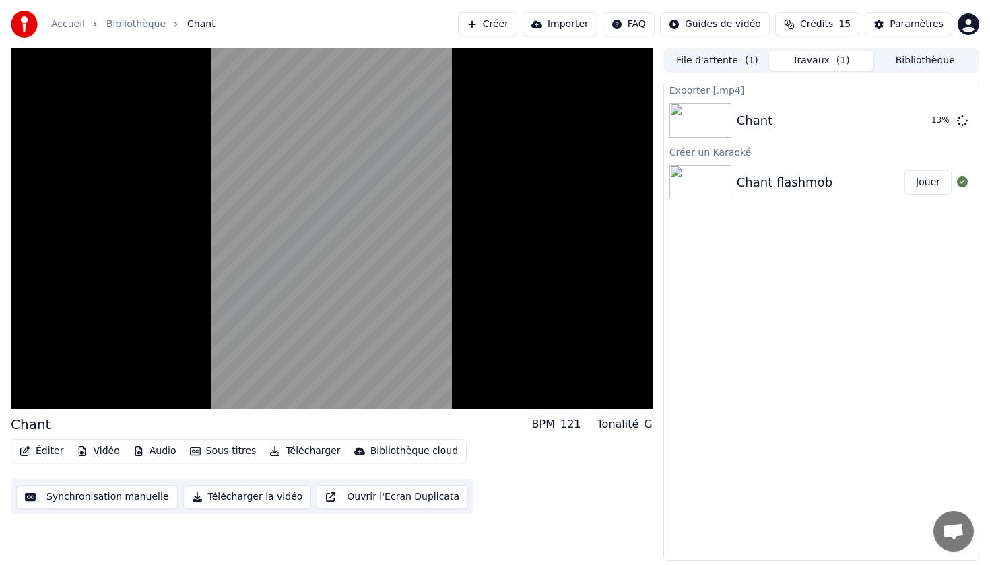
click at [543, 459] on div "Éditer Vidéo Audio Sous-titres Télécharger Bibliothèque cloud Synchronisation m…" at bounding box center [332, 476] width 642 height 75
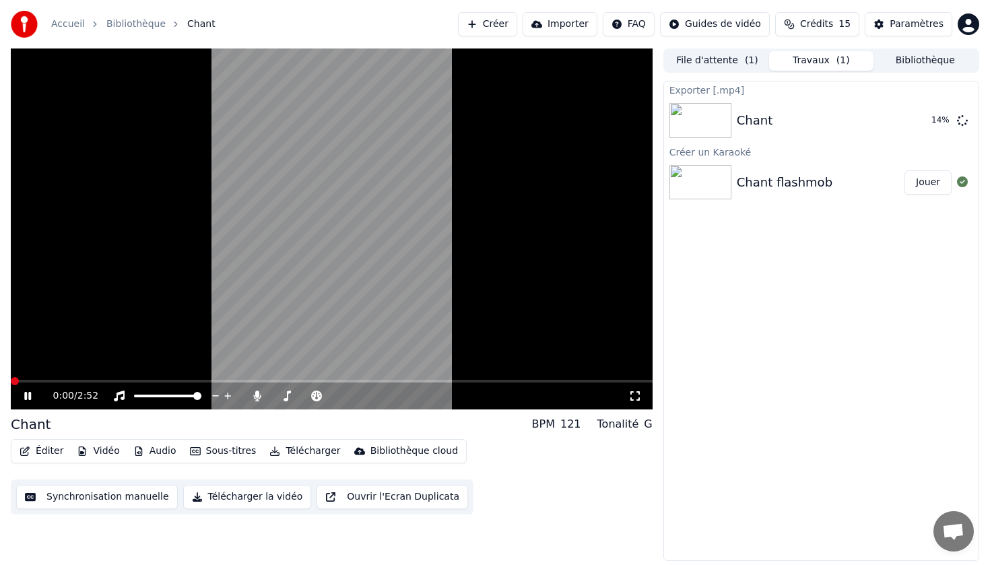
click at [811, 417] on div "Exporter [.mp4] Chant 14 % Créer un Karaoké Chant flashmob Jouer" at bounding box center [821, 321] width 316 height 480
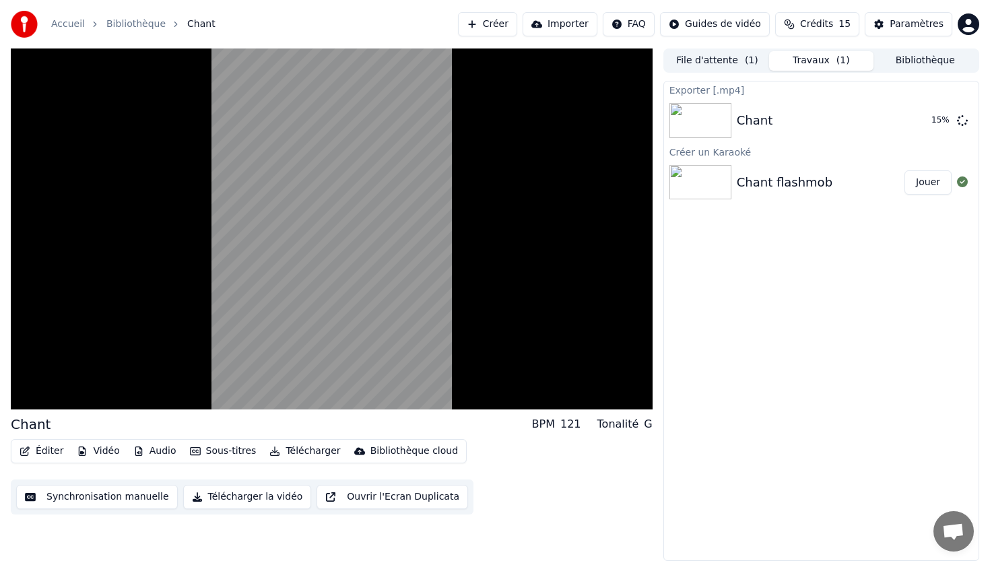
click at [92, 452] on button "Vidéo" at bounding box center [97, 451] width 53 height 19
click at [92, 453] on button "Vidéo" at bounding box center [97, 451] width 53 height 19
click at [156, 452] on button "Audio" at bounding box center [155, 451] width 54 height 19
click at [219, 452] on button "Sous-titres" at bounding box center [222, 451] width 77 height 19
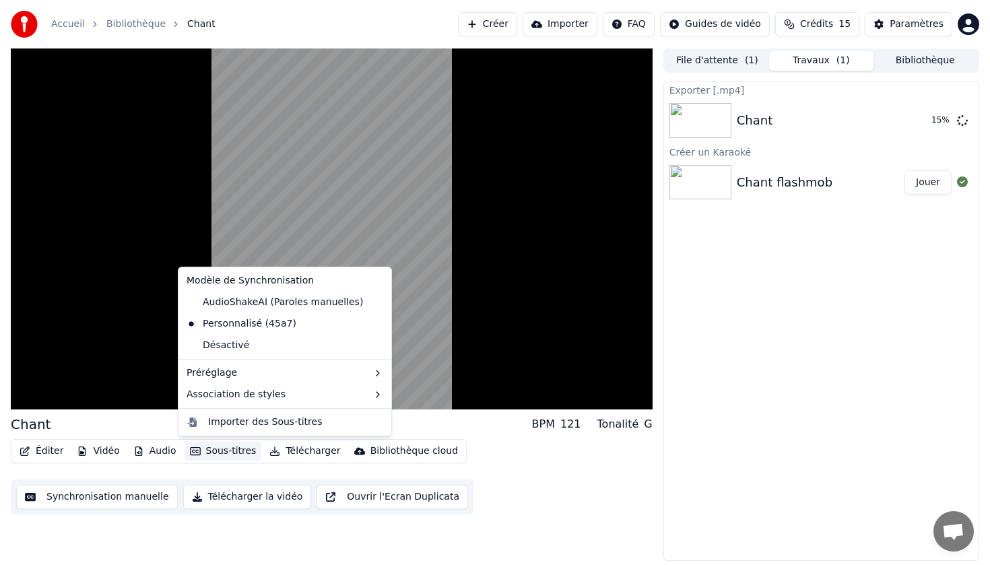
click at [217, 452] on button "Sous-titres" at bounding box center [222, 451] width 77 height 19
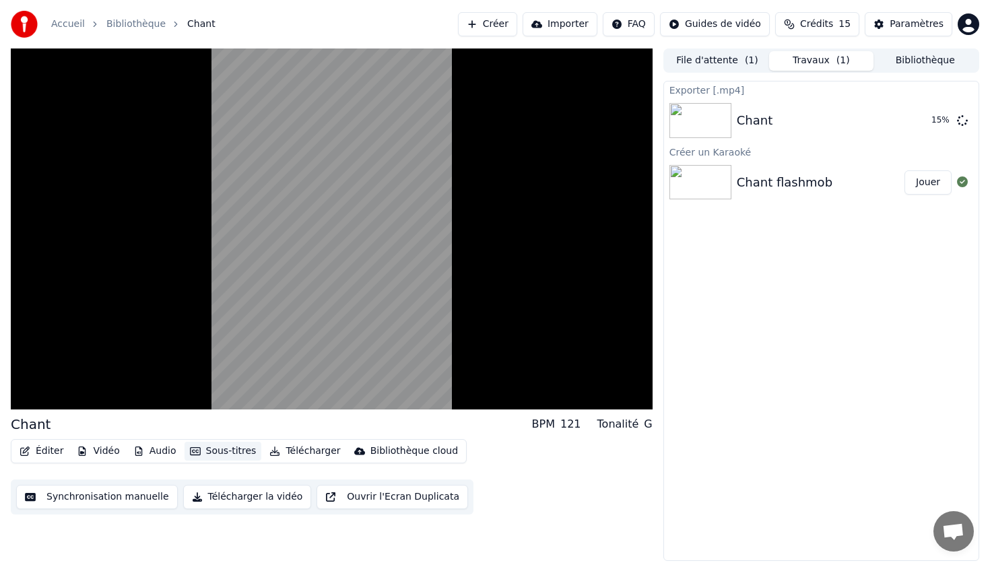
click at [217, 452] on button "Sous-titres" at bounding box center [222, 451] width 77 height 19
click at [569, 512] on div "Éditer Vidéo Audio Sous-titres Télécharger Bibliothèque cloud Synchronisation m…" at bounding box center [332, 476] width 642 height 75
click at [46, 450] on button "Éditer" at bounding box center [41, 451] width 55 height 19
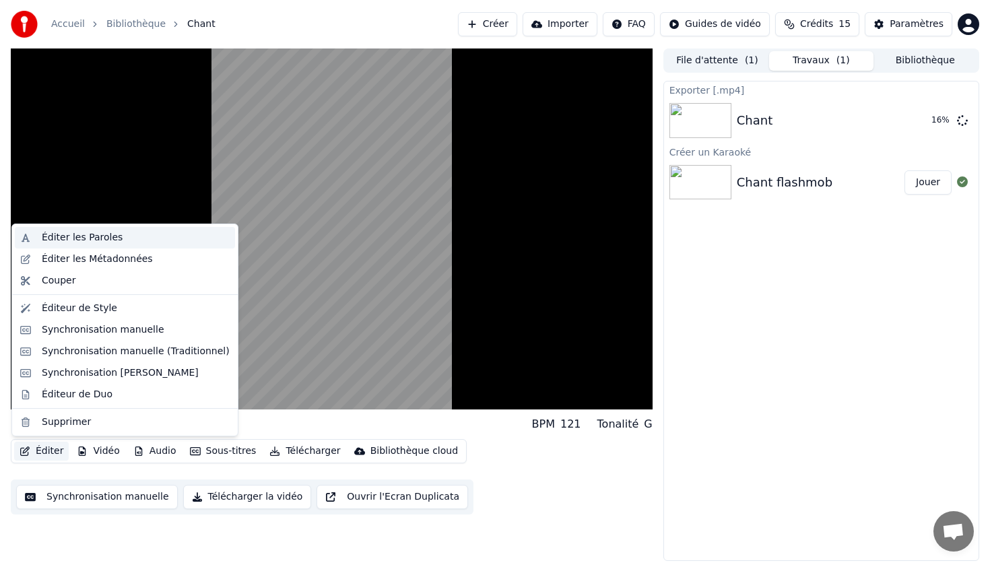
click at [95, 241] on div "Éditer les Paroles" at bounding box center [82, 237] width 81 height 13
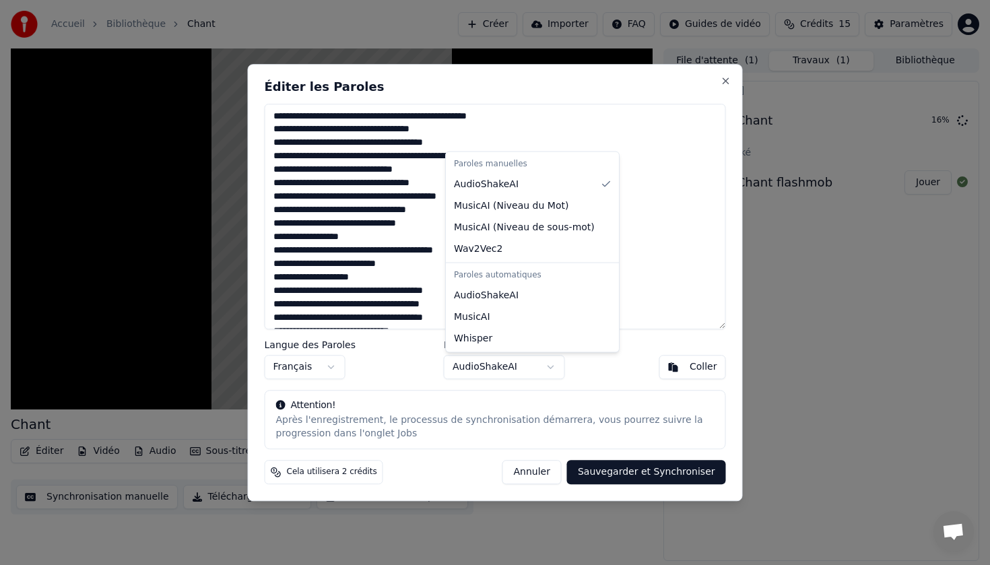
click at [554, 365] on body "Accueil Bibliothèque Chant Créer Importer FAQ Guides de vidéo Crédits 15 Paramè…" at bounding box center [495, 282] width 990 height 565
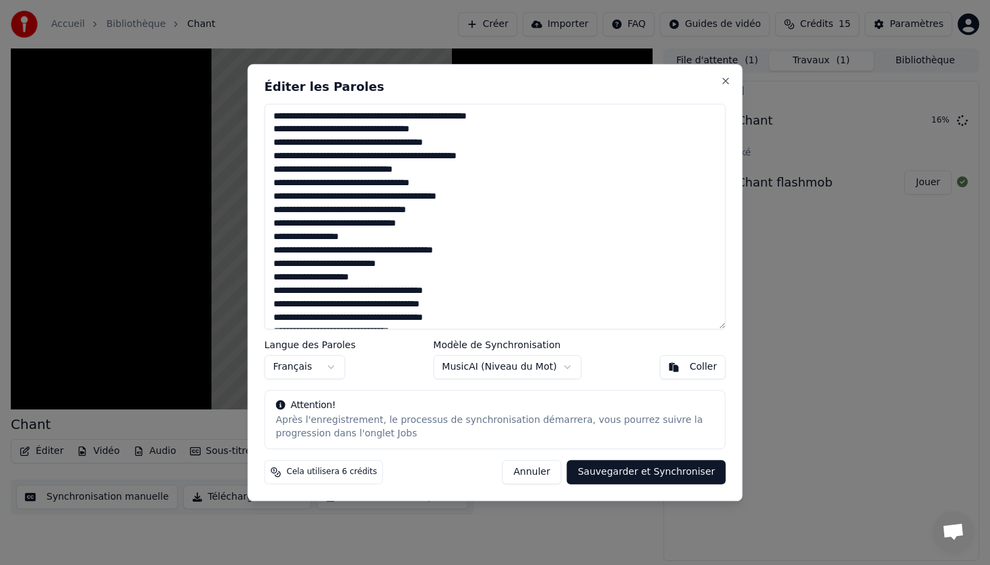
click at [668, 477] on button "Sauvegarder et Synchroniser" at bounding box center [646, 472] width 159 height 24
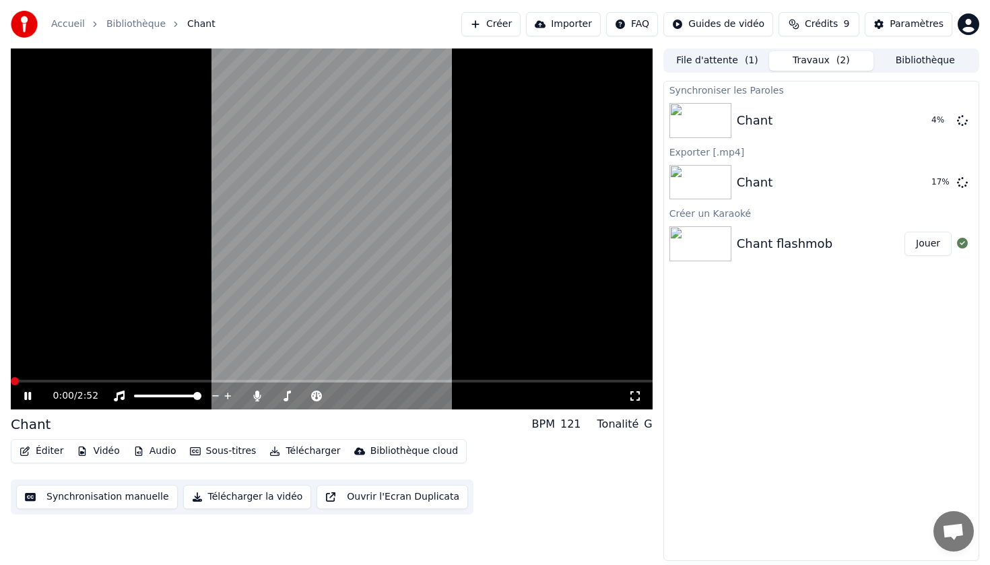
click at [30, 394] on icon at bounding box center [27, 396] width 7 height 8
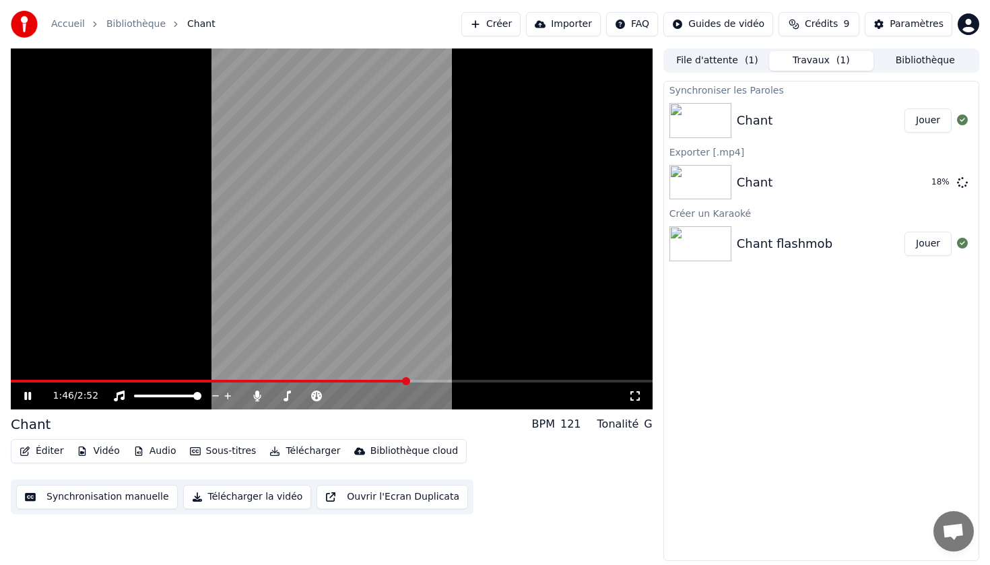
click at [26, 395] on icon at bounding box center [27, 396] width 7 height 8
click at [926, 122] on button "Jouer" at bounding box center [927, 120] width 47 height 24
click at [27, 396] on icon at bounding box center [38, 395] width 32 height 11
click at [26, 396] on icon at bounding box center [28, 395] width 8 height 9
click at [24, 398] on icon at bounding box center [27, 396] width 7 height 8
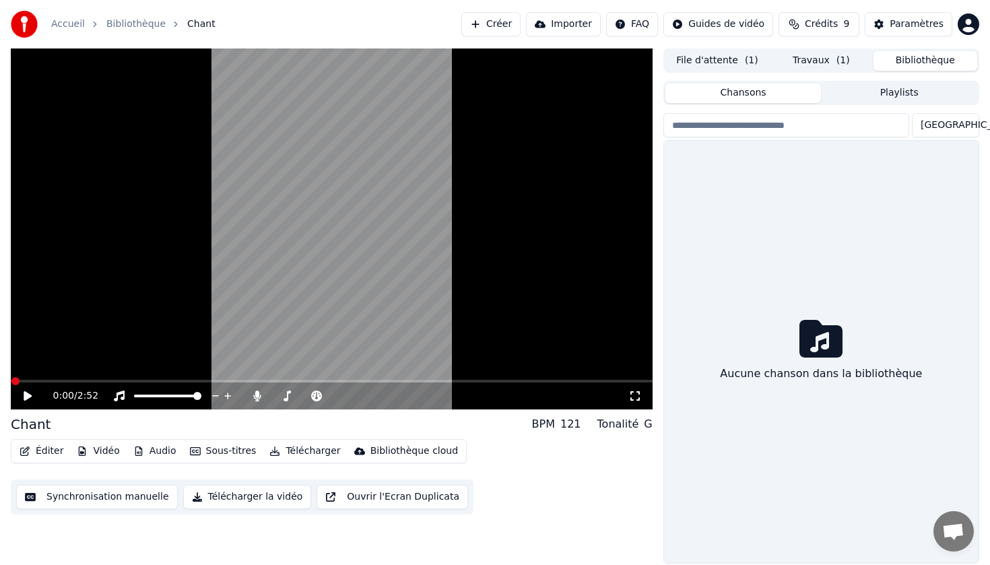
click at [919, 67] on button "Bibliothèque" at bounding box center [925, 61] width 104 height 20
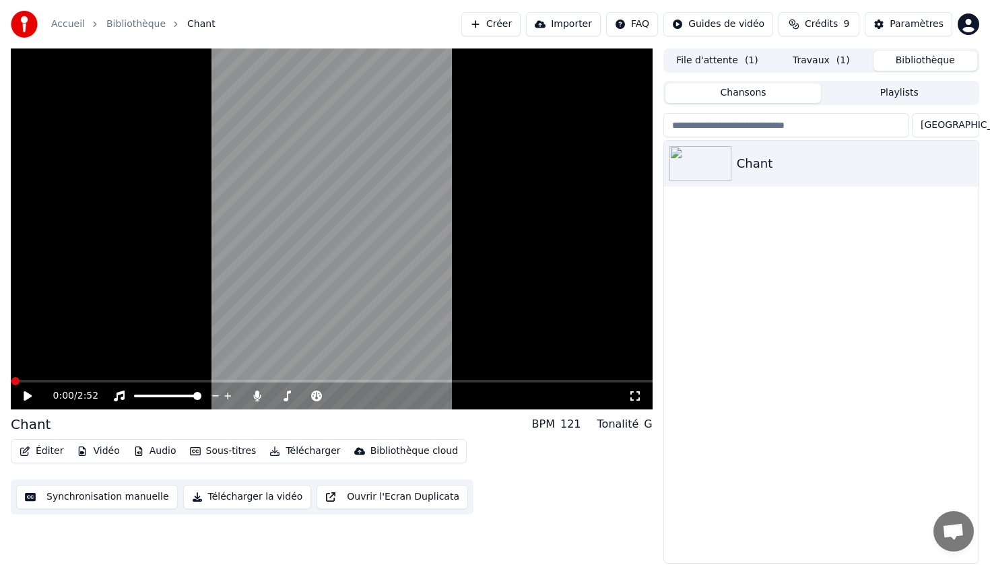
click at [821, 57] on button "Travaux ( 1 )" at bounding box center [821, 61] width 104 height 20
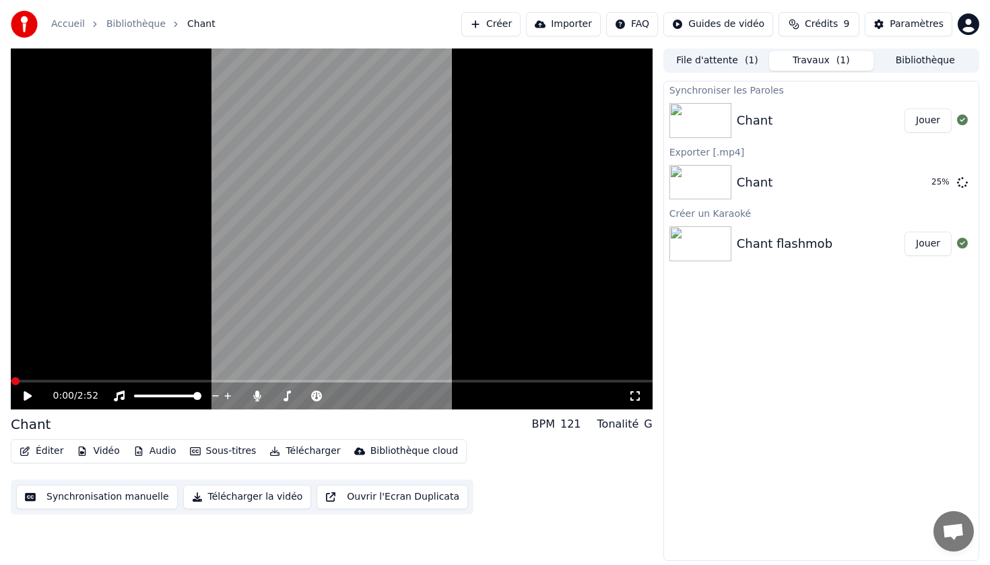
click at [935, 246] on button "Jouer" at bounding box center [927, 244] width 47 height 24
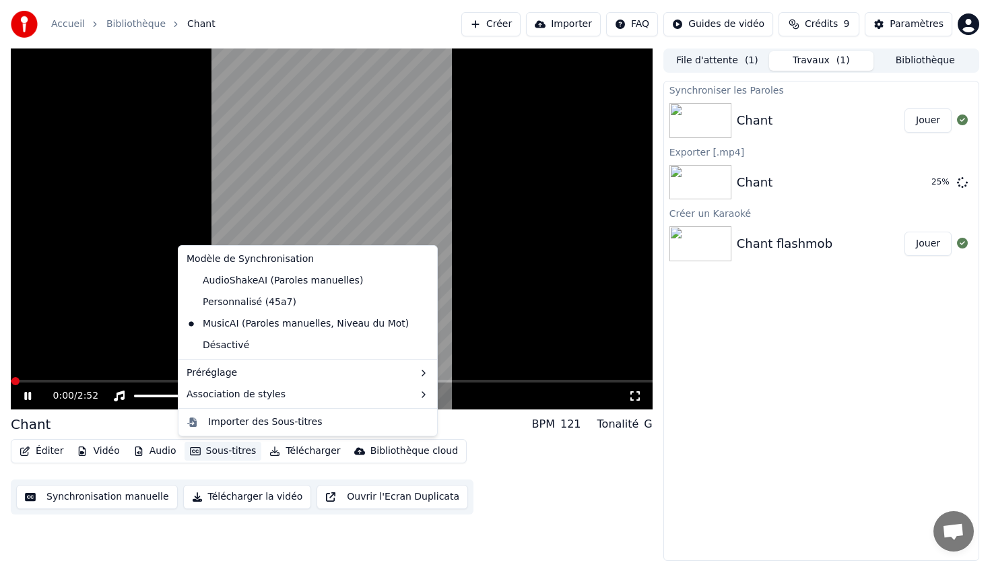
click at [238, 451] on button "Sous-titres" at bounding box center [222, 451] width 77 height 19
click at [255, 300] on div "Personnalisé (45a7)" at bounding box center [241, 303] width 121 height 22
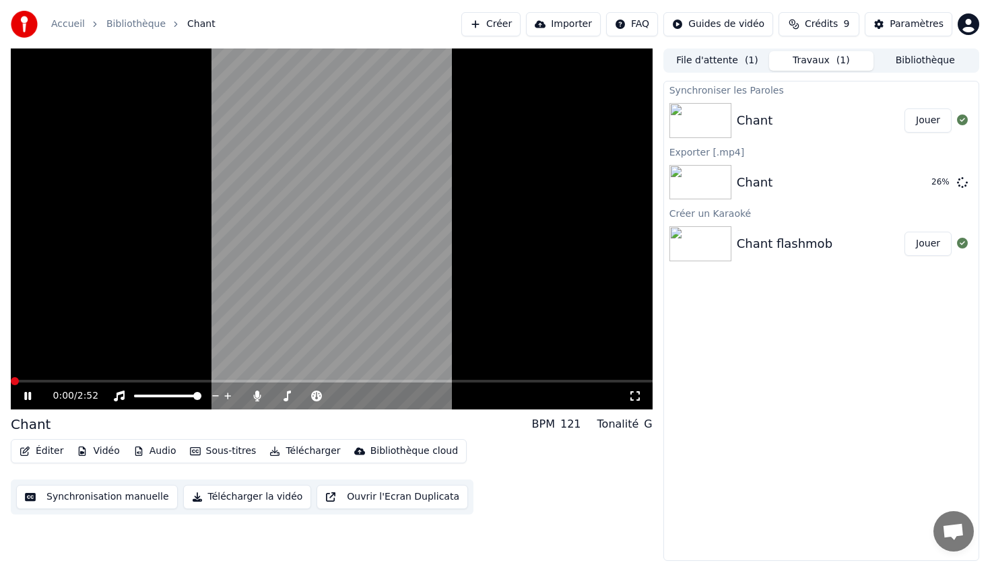
click at [11, 384] on span at bounding box center [15, 381] width 8 height 8
click at [28, 396] on icon at bounding box center [38, 395] width 32 height 11
click at [0, 385] on div "0:00 / 2:52 Chant BPM 121 Tonalité G Éditer Vidéo Audio Sous-titres Télécharger…" at bounding box center [495, 304] width 990 height 512
click at [28, 397] on icon at bounding box center [28, 395] width 8 height 9
click at [27, 392] on icon at bounding box center [38, 395] width 32 height 11
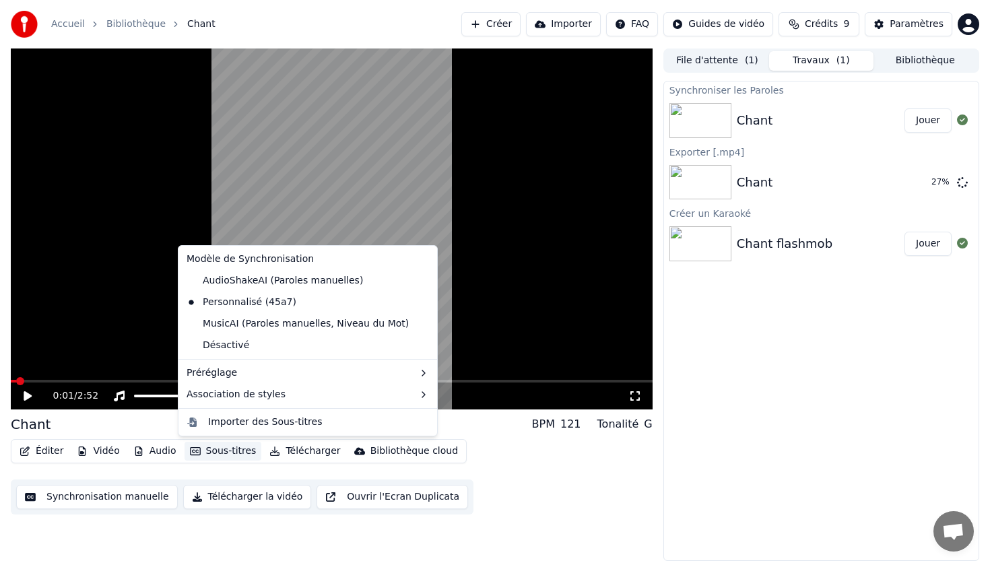
click at [228, 453] on button "Sous-titres" at bounding box center [222, 451] width 77 height 19
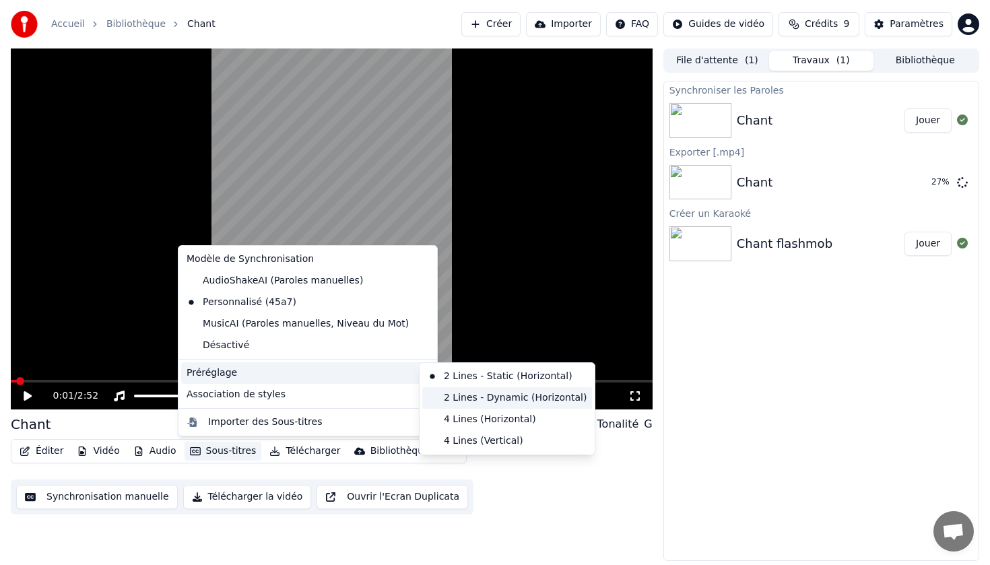
click at [477, 400] on div "2 Lines - Dynamic (Horizontal)" at bounding box center [507, 398] width 170 height 22
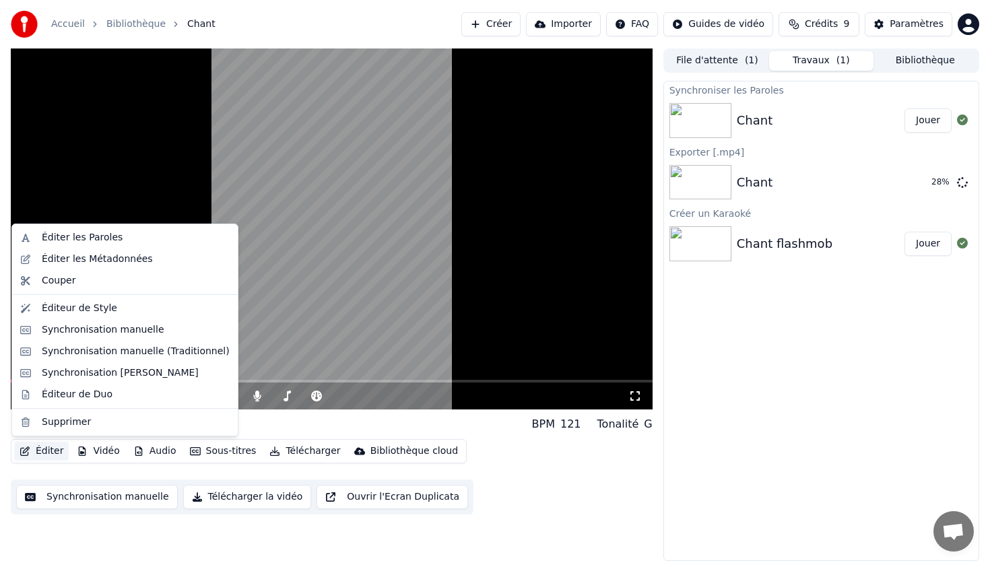
click at [50, 451] on button "Éditer" at bounding box center [41, 451] width 55 height 19
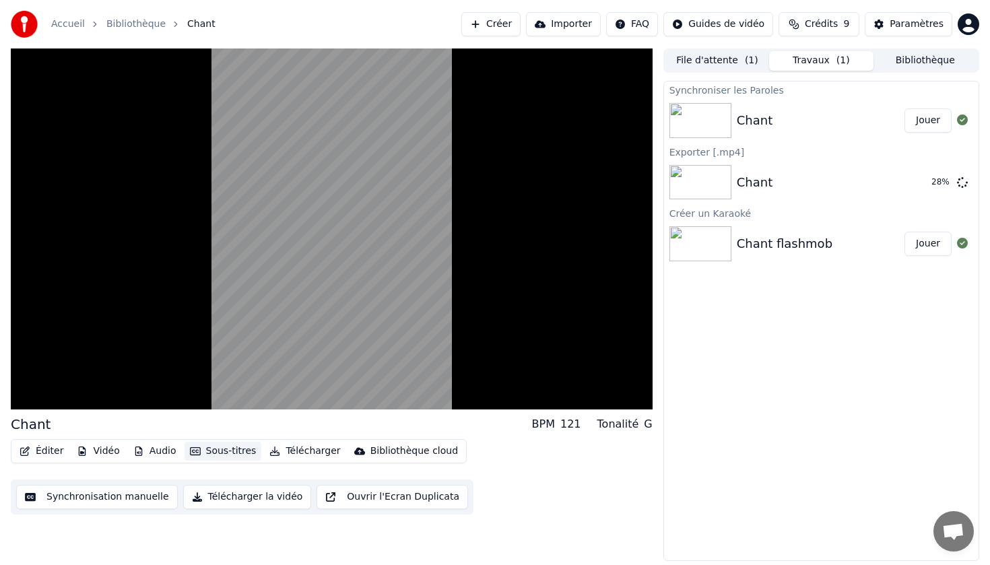
click at [224, 453] on button "Sous-titres" at bounding box center [222, 451] width 77 height 19
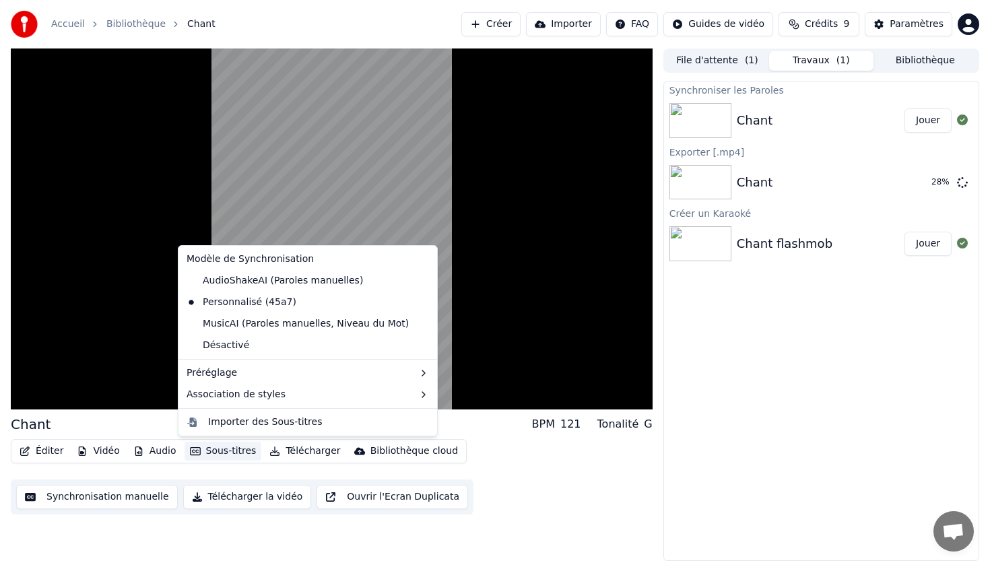
click at [224, 453] on button "Sous-titres" at bounding box center [222, 451] width 77 height 19
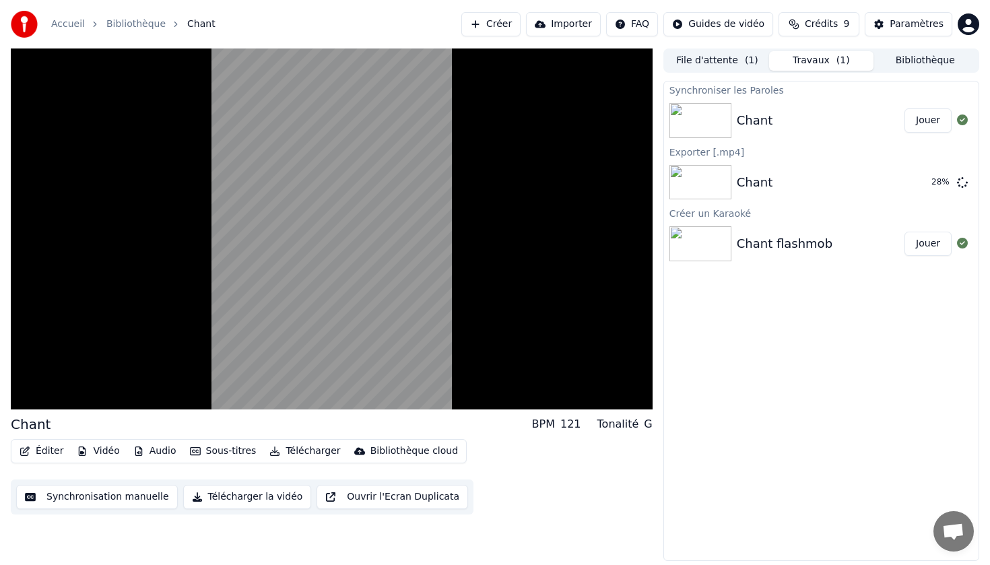
click at [548, 470] on div "Éditer Vidéo Audio Sous-titres Télécharger Bibliothèque cloud Synchronisation m…" at bounding box center [332, 476] width 642 height 75
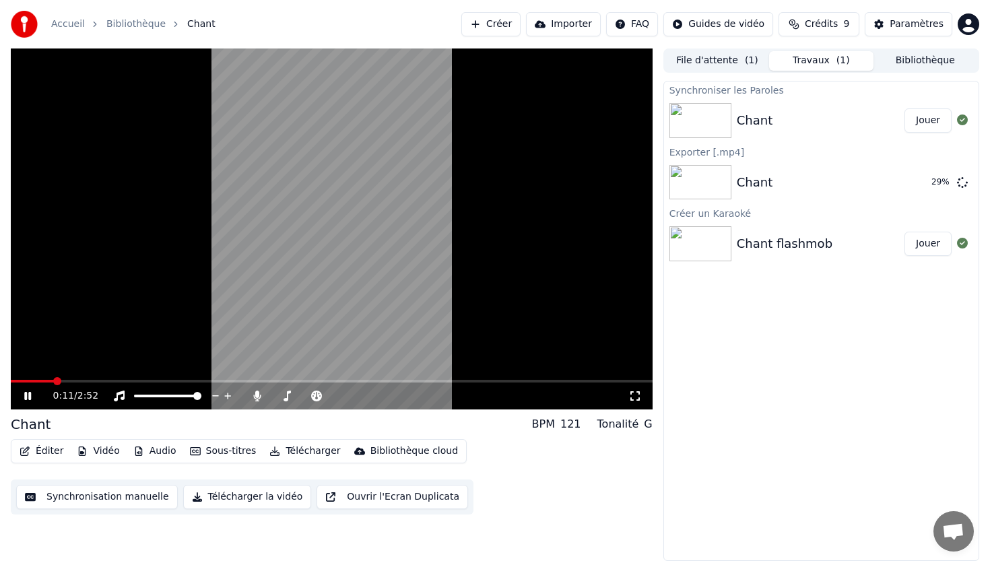
click at [26, 393] on icon at bounding box center [27, 396] width 7 height 8
click at [339, 494] on button "Ouvrir l'Ecran Duplicata" at bounding box center [391, 497] width 151 height 24
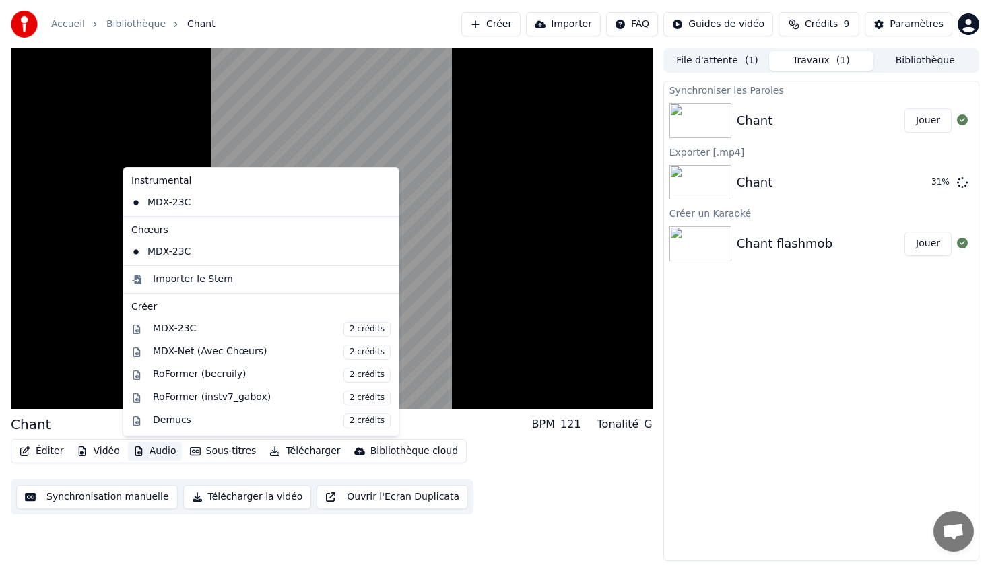
click at [159, 448] on button "Audio" at bounding box center [155, 451] width 54 height 19
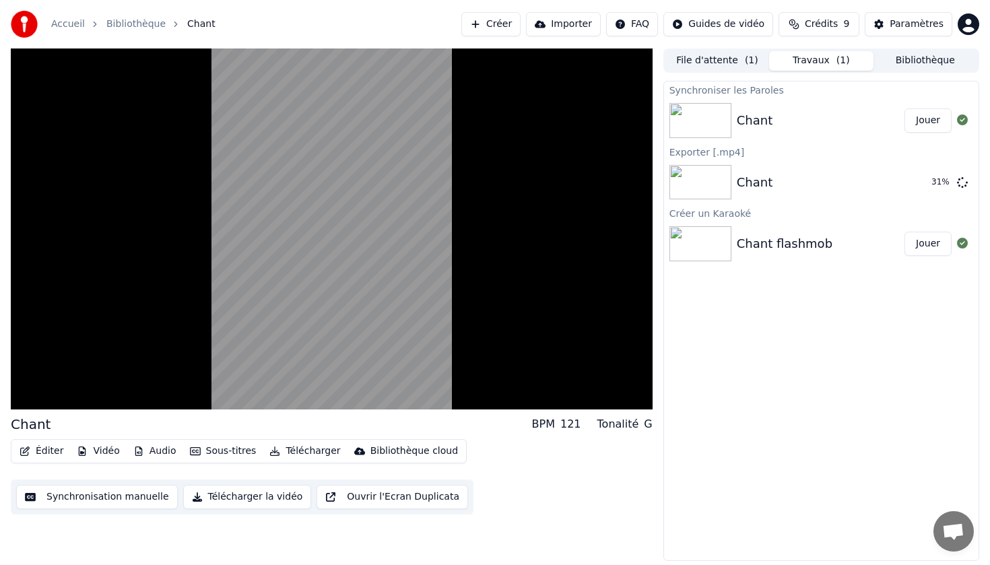
click at [547, 479] on div "Éditer Vidéo Audio Sous-titres Télécharger Bibliothèque cloud Synchronisation m…" at bounding box center [332, 476] width 642 height 75
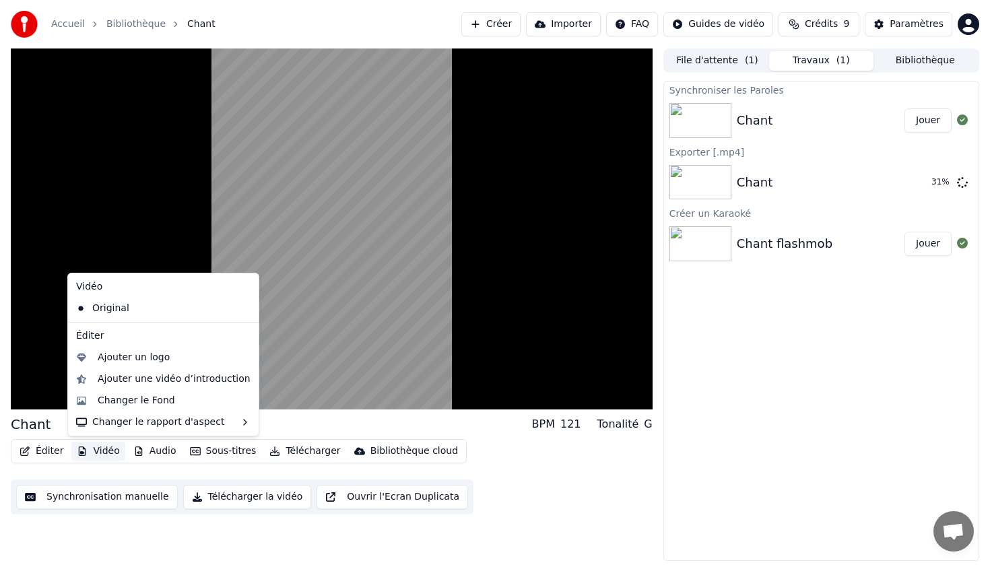
click at [104, 449] on button "Vidéo" at bounding box center [97, 451] width 53 height 19
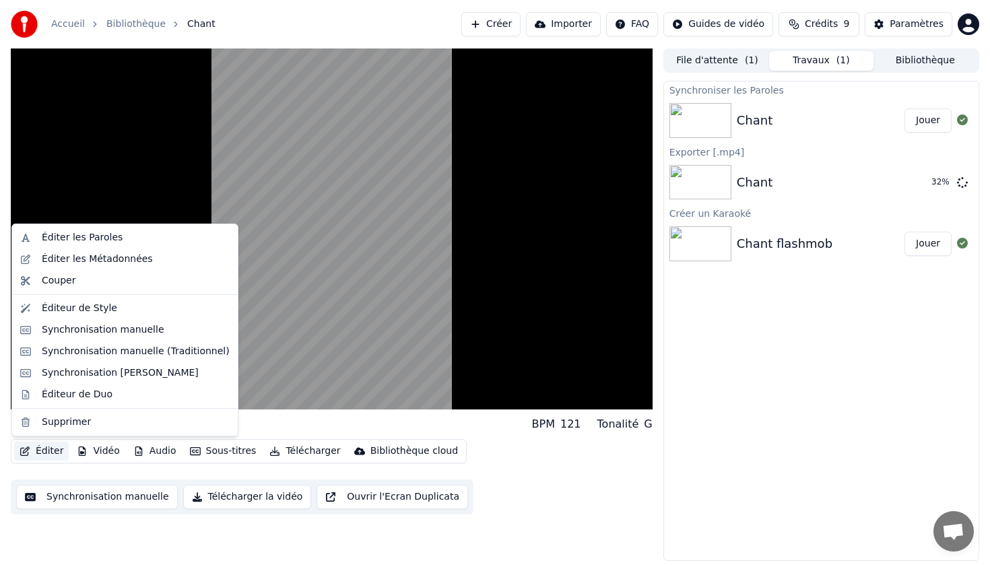
click at [44, 450] on button "Éditer" at bounding box center [41, 451] width 55 height 19
click at [67, 399] on div "Éditeur de Duo" at bounding box center [77, 394] width 71 height 13
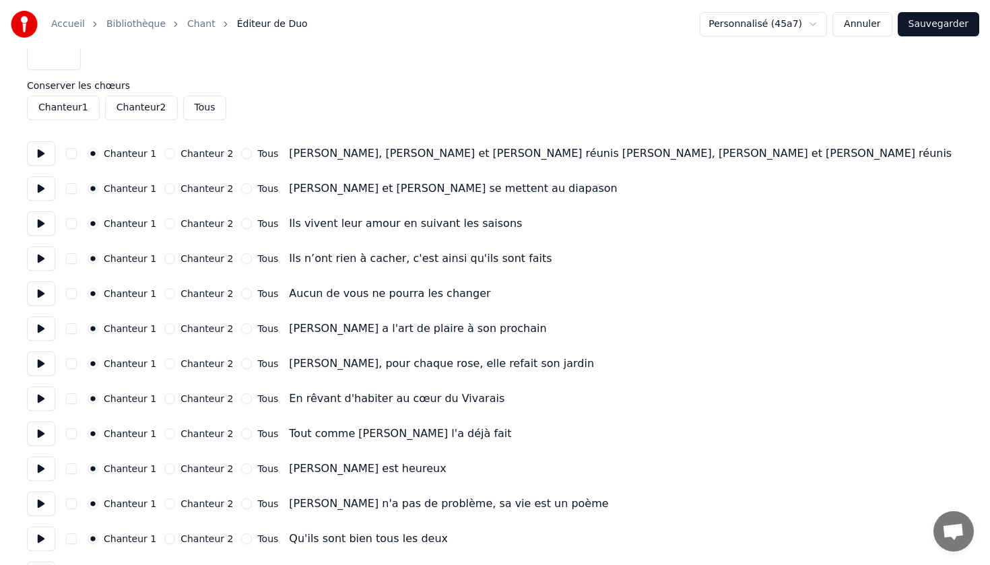
scroll to position [5, 0]
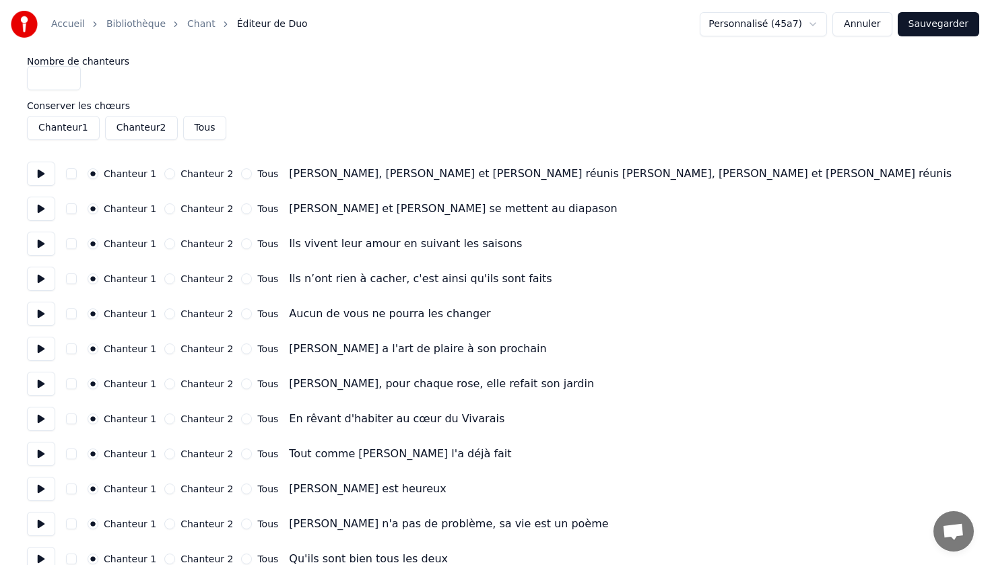
click at [864, 32] on button "Annuler" at bounding box center [861, 24] width 59 height 24
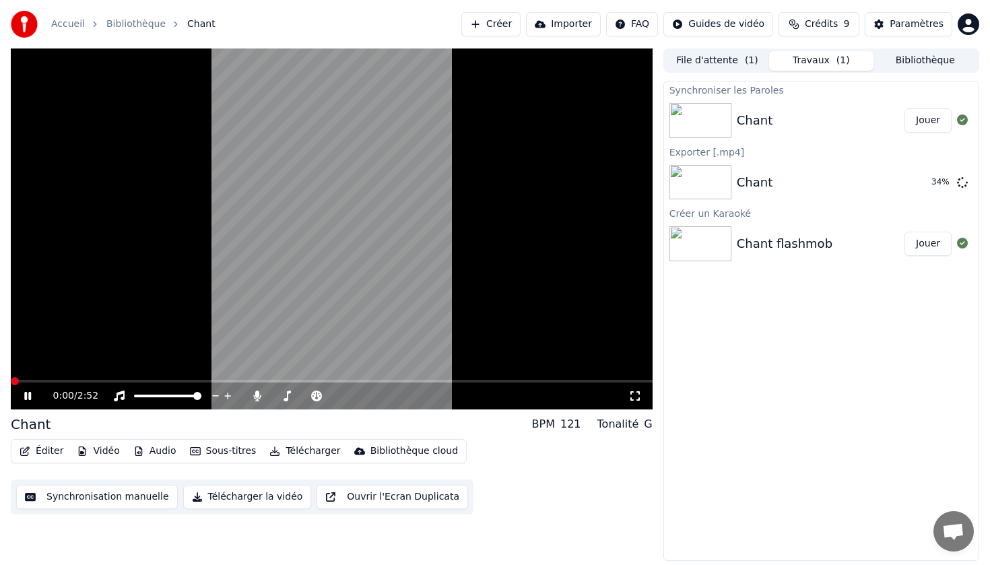
click at [30, 395] on icon at bounding box center [27, 396] width 7 height 8
click at [901, 25] on div "Paramètres" at bounding box center [916, 24] width 54 height 13
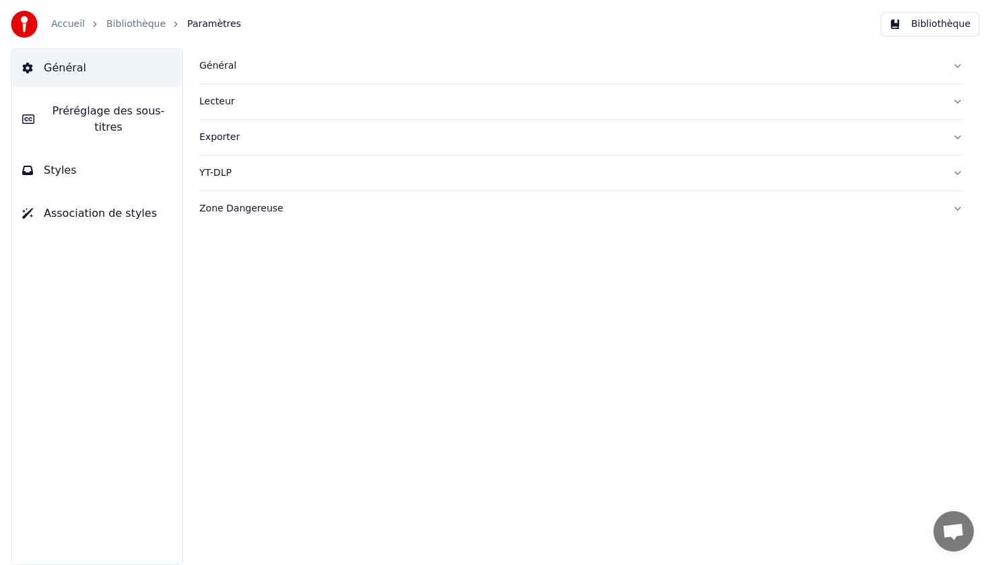
click at [111, 107] on span "Préréglage des sous-titres" at bounding box center [108, 119] width 127 height 32
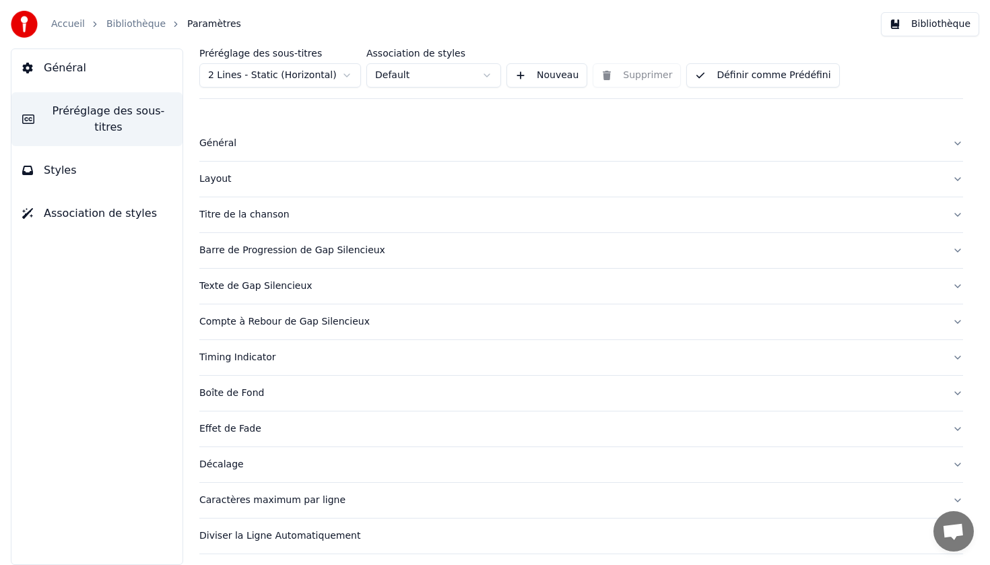
click at [958, 498] on button "Caractères maximum par ligne" at bounding box center [580, 500] width 763 height 35
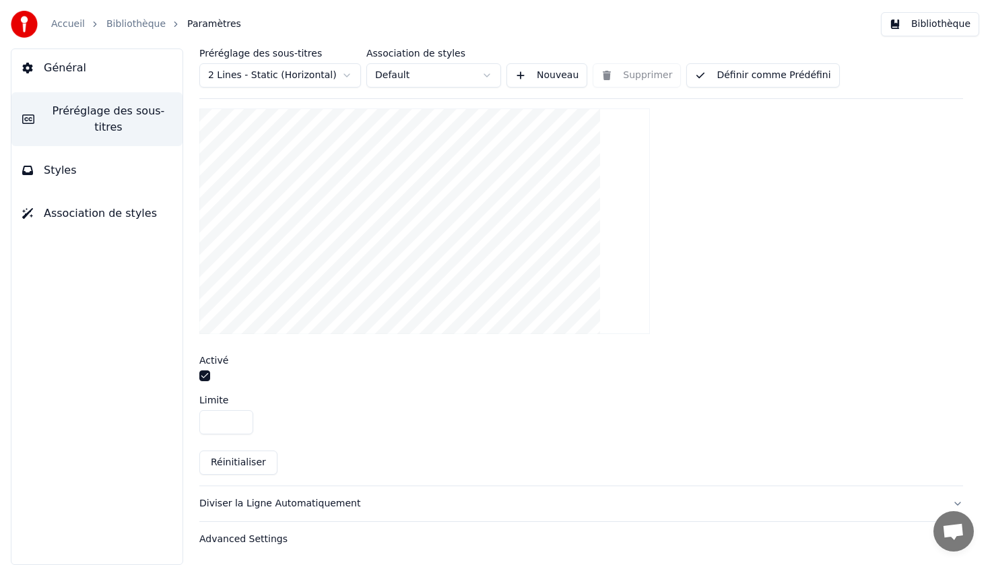
scroll to position [441, 0]
click at [320, 504] on div "Diviser la Ligne Automatiquement" at bounding box center [570, 501] width 742 height 13
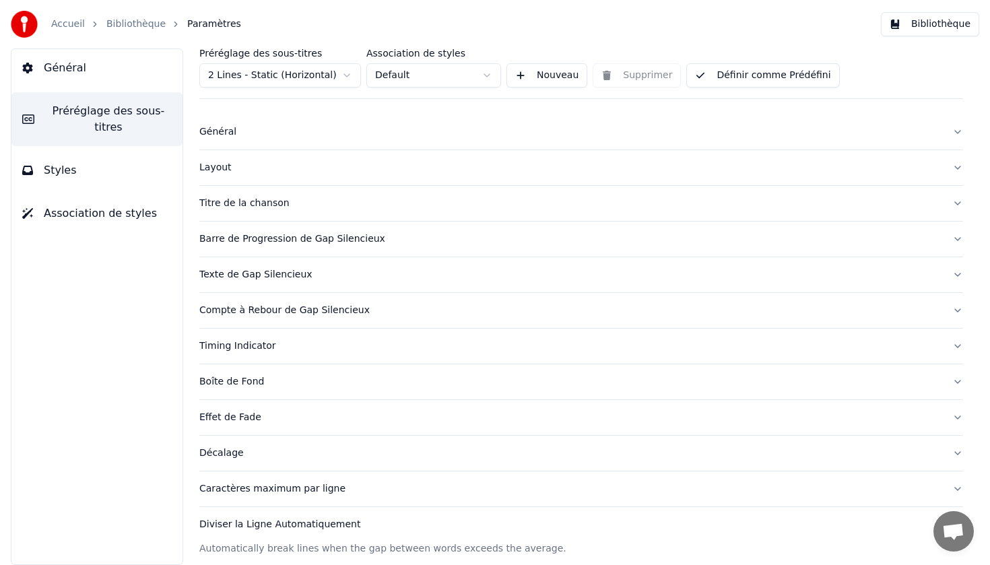
scroll to position [0, 0]
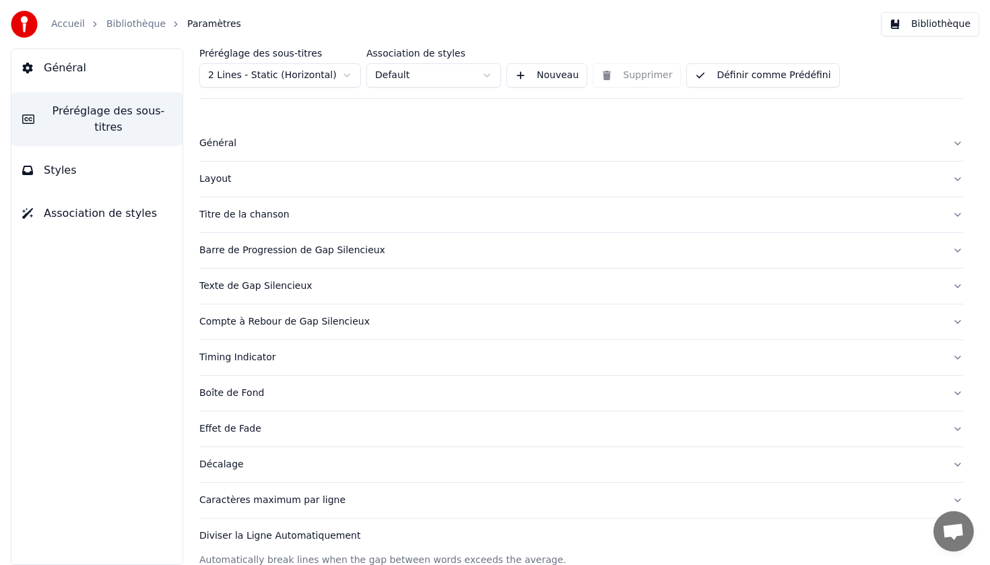
click at [72, 68] on span "Général" at bounding box center [65, 68] width 42 height 16
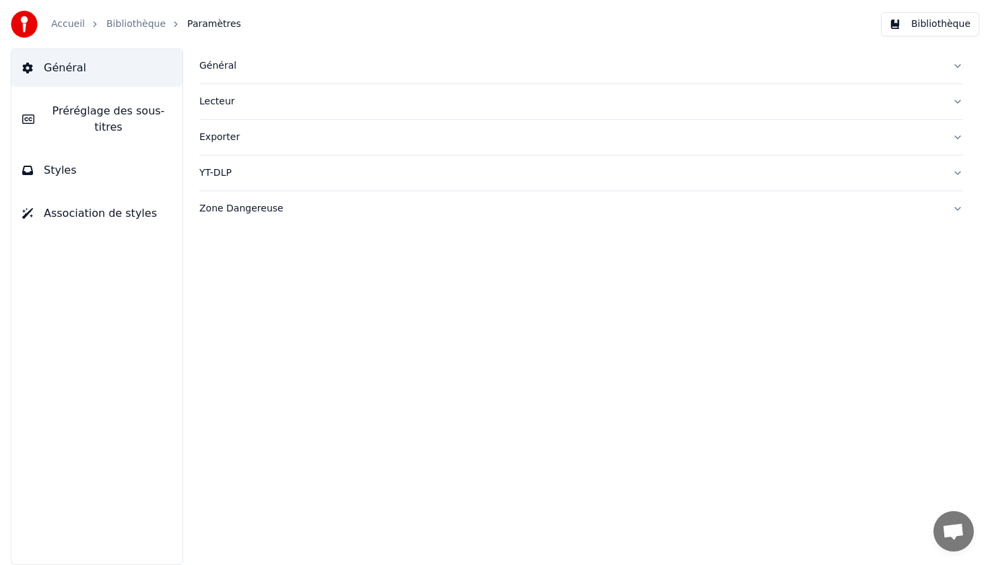
click at [78, 25] on link "Accueil" at bounding box center [68, 24] width 34 height 13
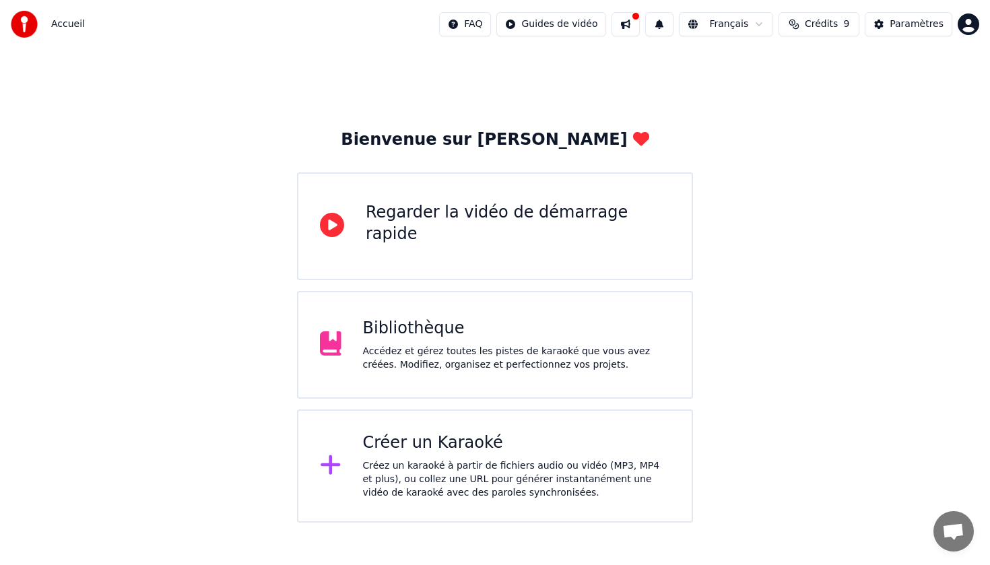
click at [632, 28] on button at bounding box center [625, 24] width 28 height 24
click at [953, 90] on div "Bienvenue sur Youka Regarder la vidéo de démarrage rapide Bibliothèque Accédez …" at bounding box center [495, 285] width 990 height 474
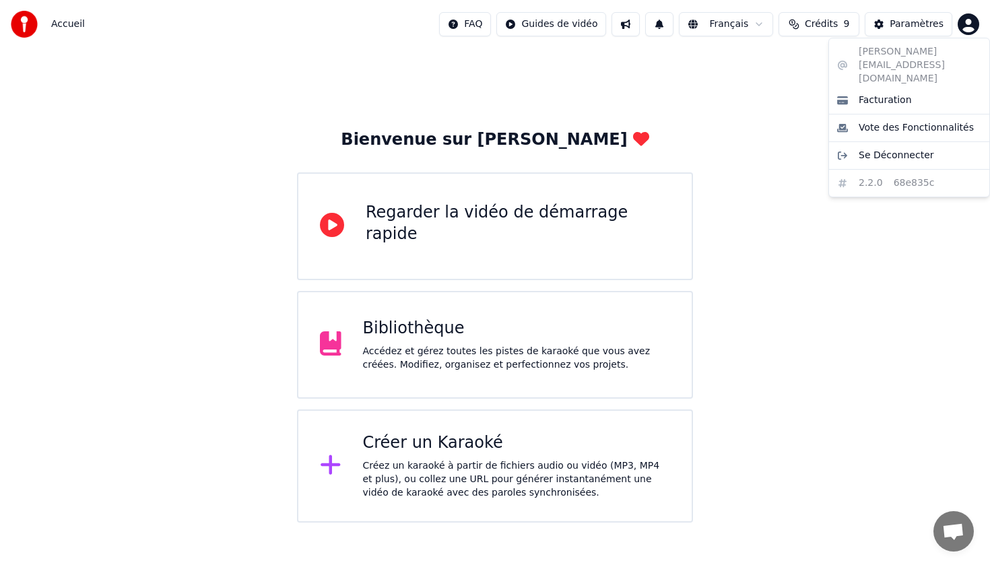
click at [968, 23] on html "Accueil FAQ Guides de vidéo Français Crédits 9 Paramètres Bienvenue sur Youka R…" at bounding box center [495, 261] width 990 height 522
click at [686, 128] on html "Accueil FAQ Guides de vidéo Français Crédits 9 Paramètres Bienvenue sur Youka R…" at bounding box center [495, 261] width 990 height 522
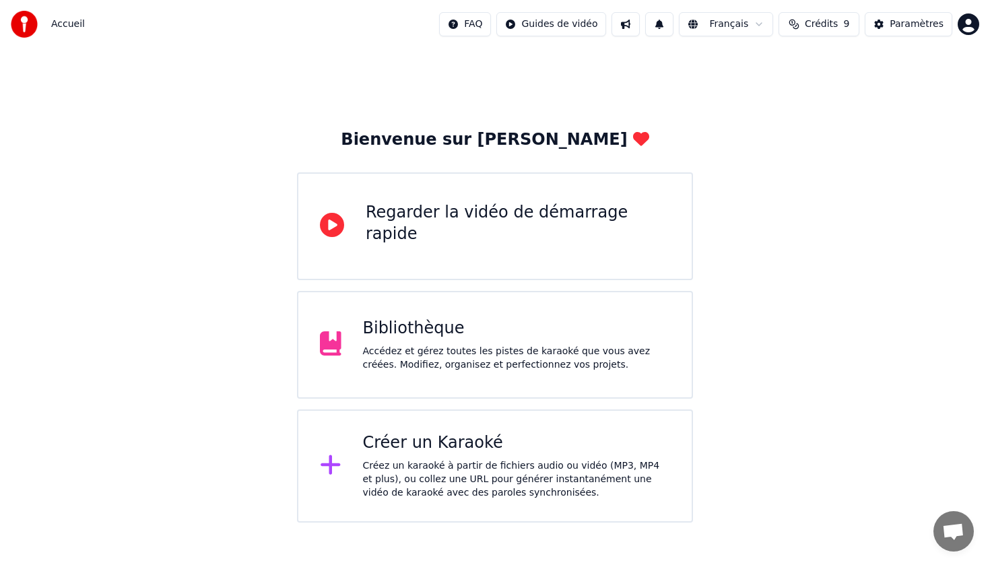
click at [66, 25] on span "Accueil" at bounding box center [68, 24] width 34 height 13
click at [24, 30] on img at bounding box center [24, 24] width 27 height 27
click at [906, 24] on div "Paramètres" at bounding box center [916, 24] width 54 height 13
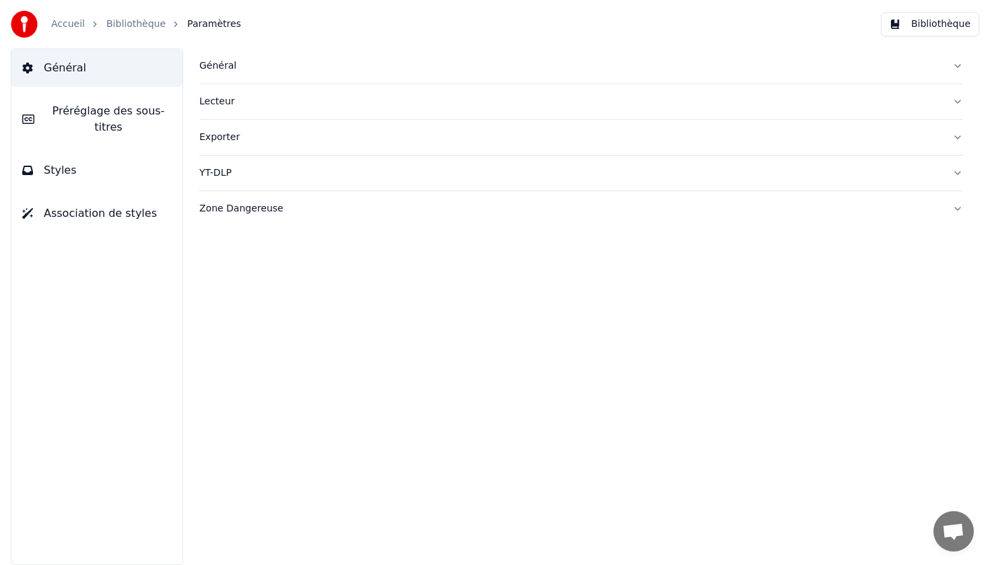
click at [128, 26] on link "Bibliothèque" at bounding box center [135, 24] width 59 height 13
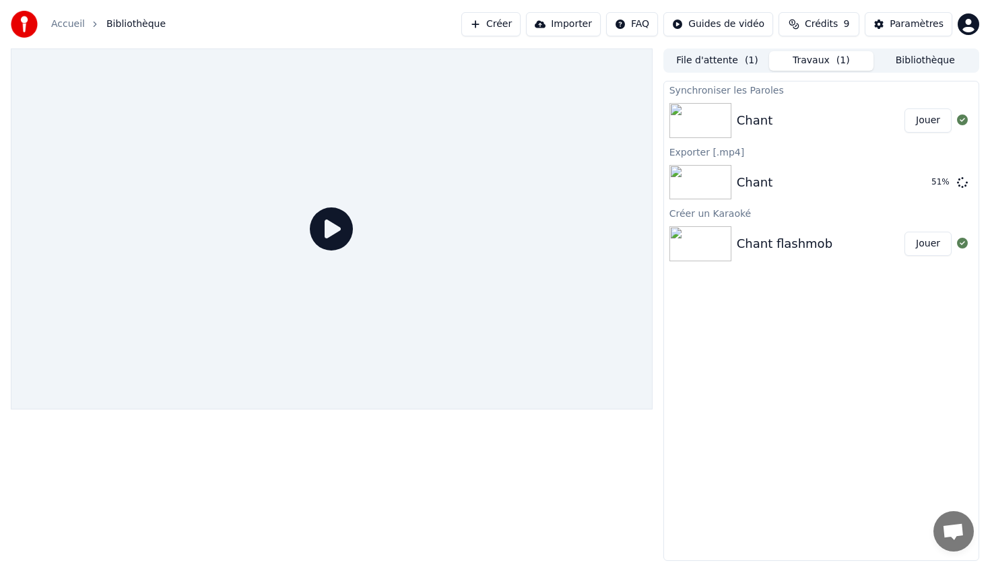
click at [337, 233] on icon at bounding box center [331, 228] width 43 height 43
click at [325, 226] on icon at bounding box center [331, 228] width 43 height 43
click at [331, 232] on icon at bounding box center [331, 228] width 43 height 43
click at [934, 246] on button "Jouer" at bounding box center [927, 244] width 47 height 24
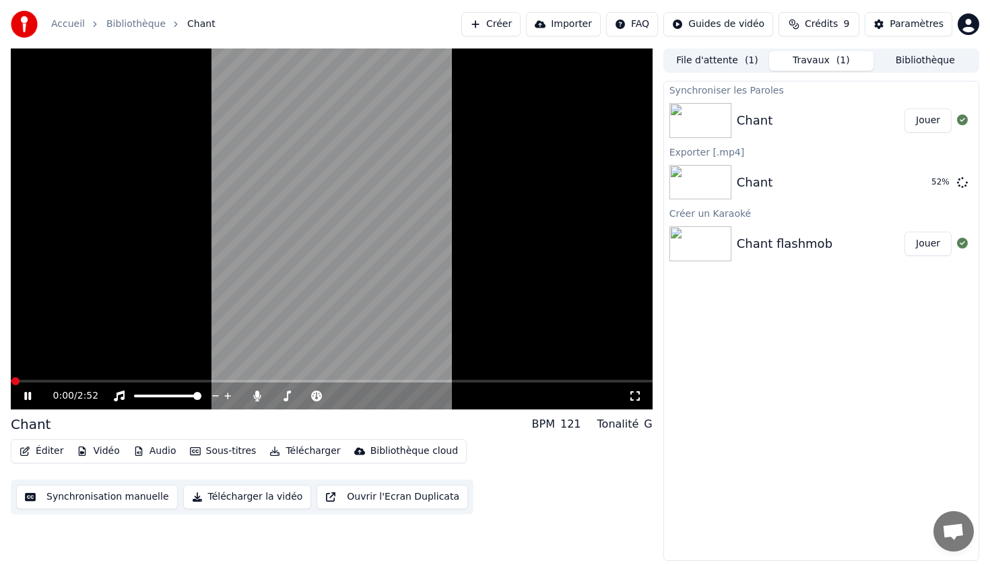
click at [54, 379] on video at bounding box center [332, 228] width 642 height 361
click at [61, 385] on div "0:00 / 2:52" at bounding box center [332, 395] width 642 height 27
click at [20, 403] on div "0:00 / 2:52" at bounding box center [332, 395] width 642 height 27
click at [26, 396] on icon at bounding box center [28, 395] width 8 height 9
click at [25, 398] on icon at bounding box center [27, 396] width 7 height 8
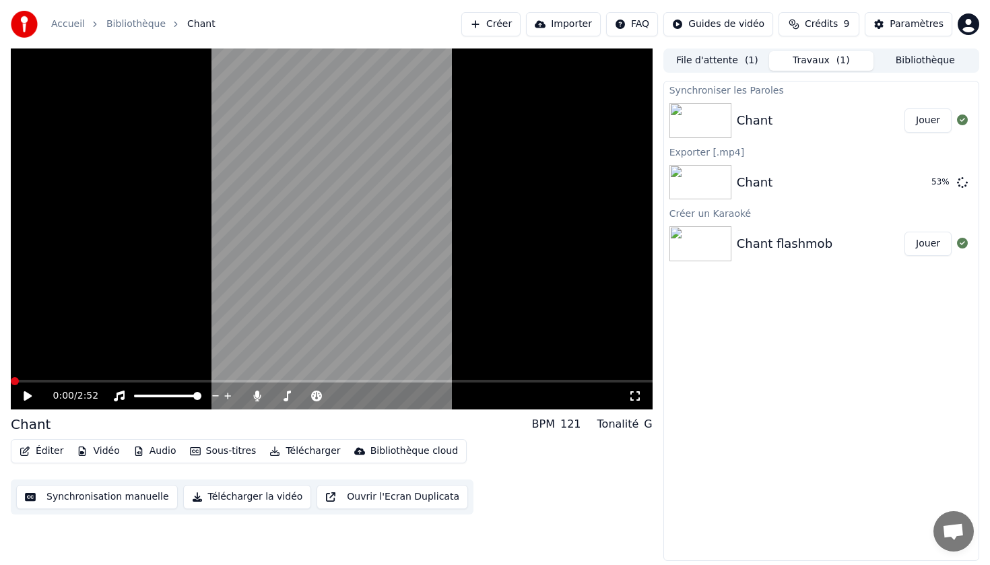
click at [11, 378] on span at bounding box center [15, 381] width 8 height 8
click at [918, 119] on button "Jouer" at bounding box center [927, 120] width 47 height 24
click at [151, 450] on button "Audio" at bounding box center [155, 451] width 54 height 19
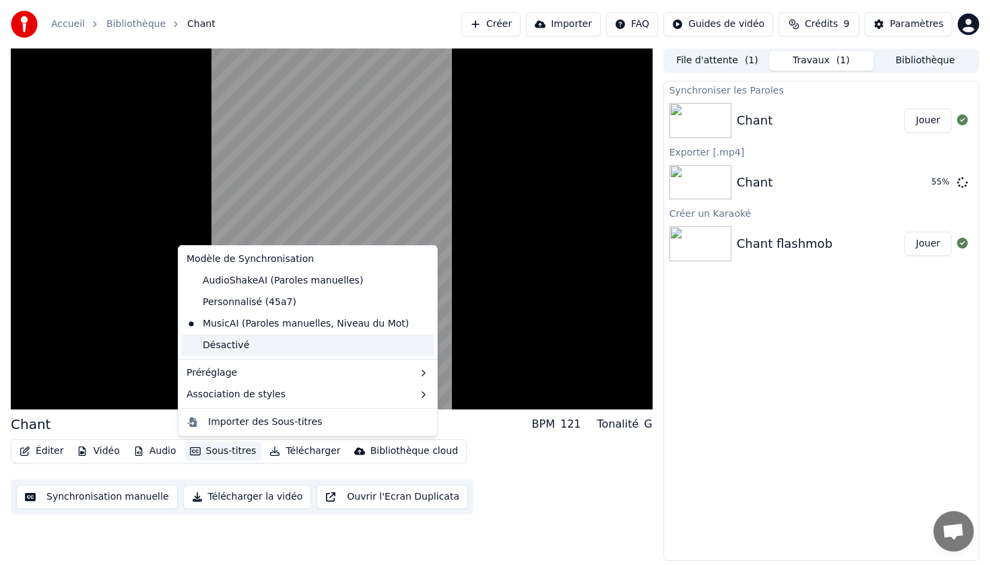
click at [244, 341] on div "Désactivé" at bounding box center [307, 346] width 253 height 22
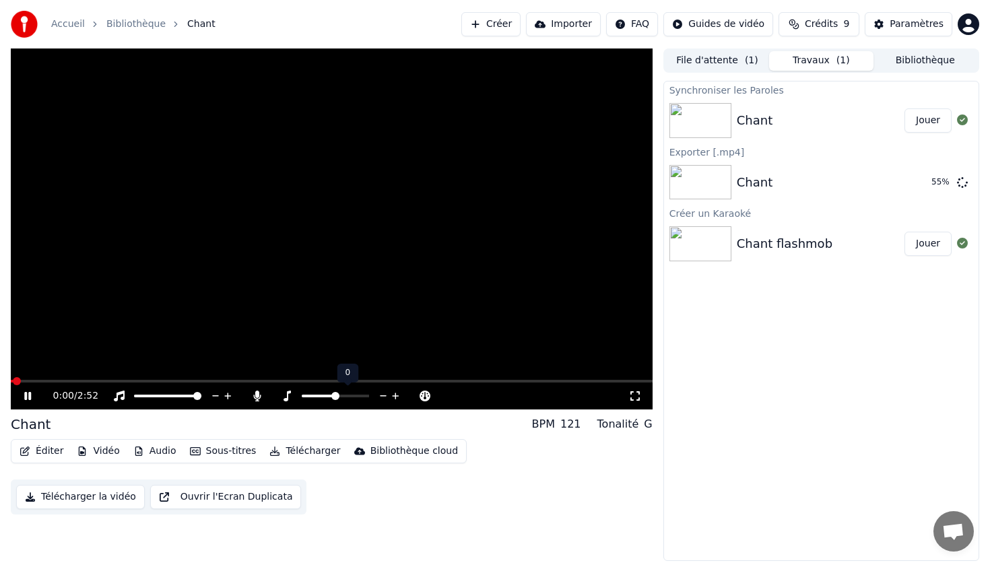
click at [287, 397] on icon at bounding box center [286, 395] width 13 height 11
click at [302, 395] on span at bounding box center [319, 396] width 34 height 3
click at [333, 395] on span at bounding box center [335, 396] width 67 height 3
click at [137, 397] on div at bounding box center [180, 395] width 108 height 13
click at [135, 393] on div at bounding box center [180, 395] width 108 height 13
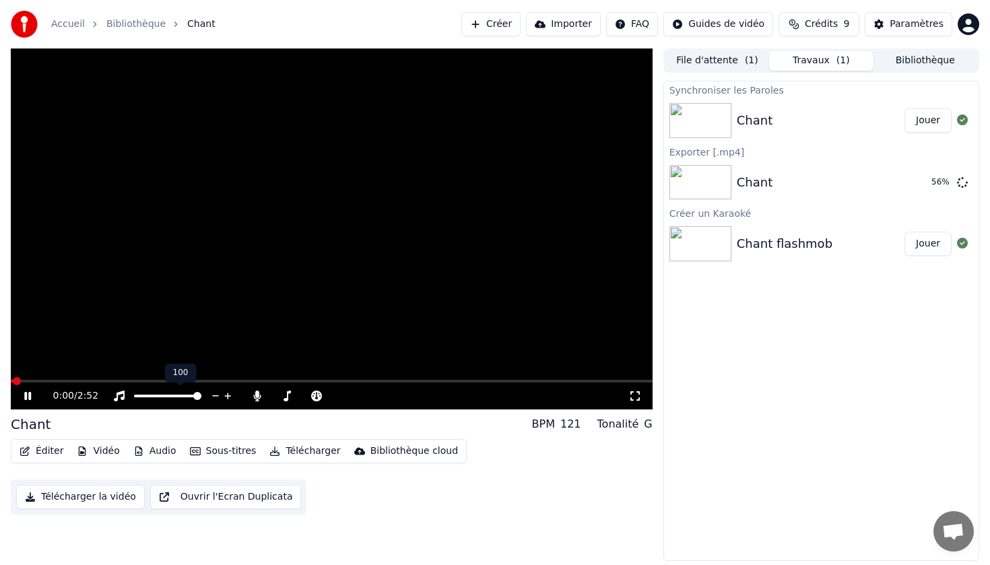
click at [136, 398] on div at bounding box center [180, 395] width 108 height 13
click at [134, 399] on span at bounding box center [138, 396] width 8 height 8
click at [134, 395] on span at bounding box center [138, 396] width 8 height 8
click at [222, 394] on div at bounding box center [180, 395] width 108 height 13
click at [255, 396] on icon at bounding box center [256, 395] width 7 height 11
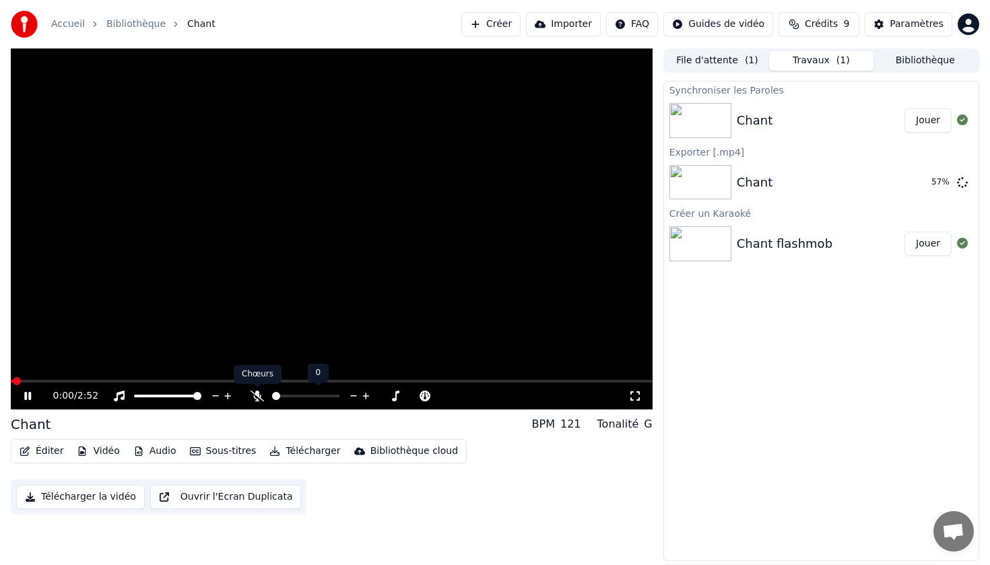
click at [255, 395] on icon at bounding box center [256, 395] width 13 height 11
click at [267, 385] on span at bounding box center [265, 381] width 8 height 8
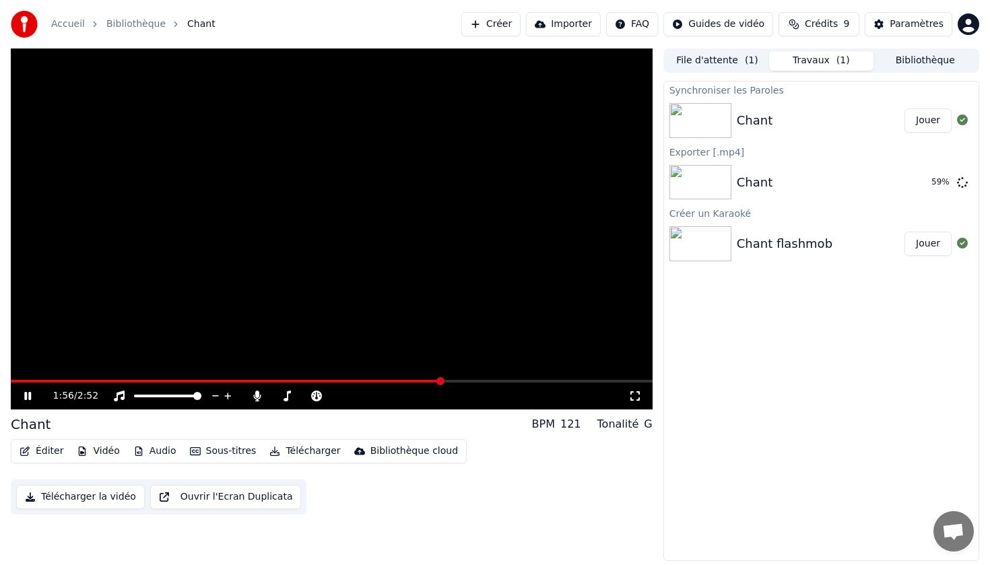
click at [442, 385] on span at bounding box center [440, 381] width 8 height 8
click at [598, 382] on span at bounding box center [594, 381] width 8 height 8
click at [652, 377] on span at bounding box center [648, 381] width 8 height 8
